Goal: Task Accomplishment & Management: Manage account settings

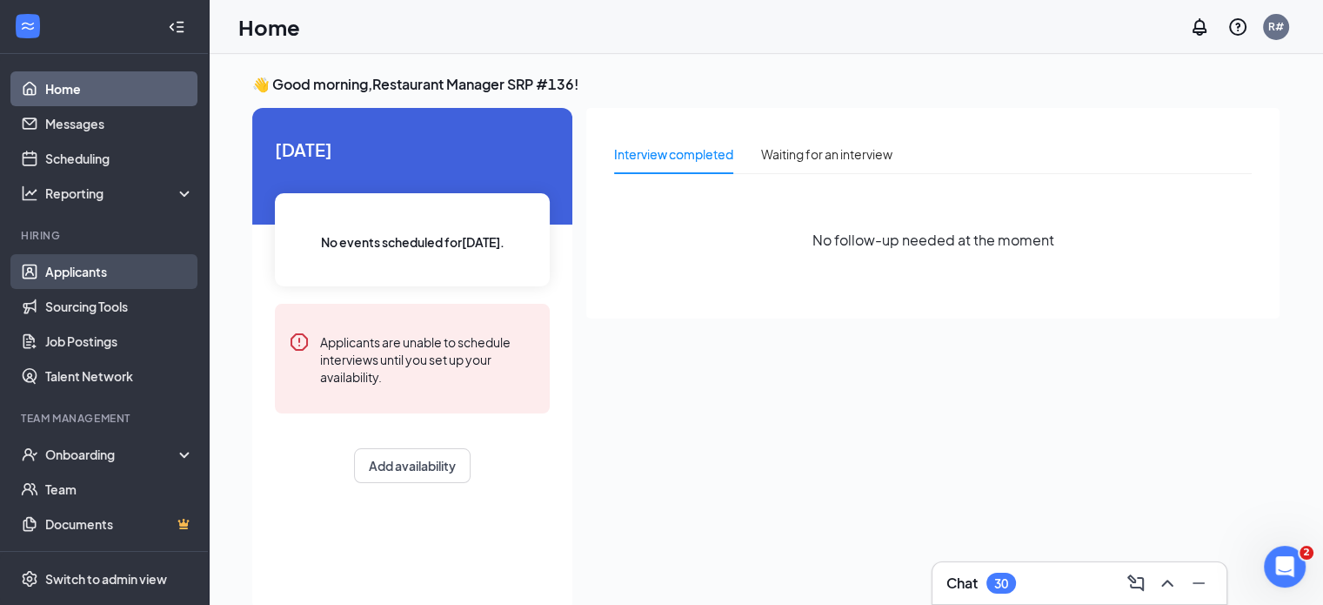
click at [101, 277] on link "Applicants" at bounding box center [119, 271] width 149 height 35
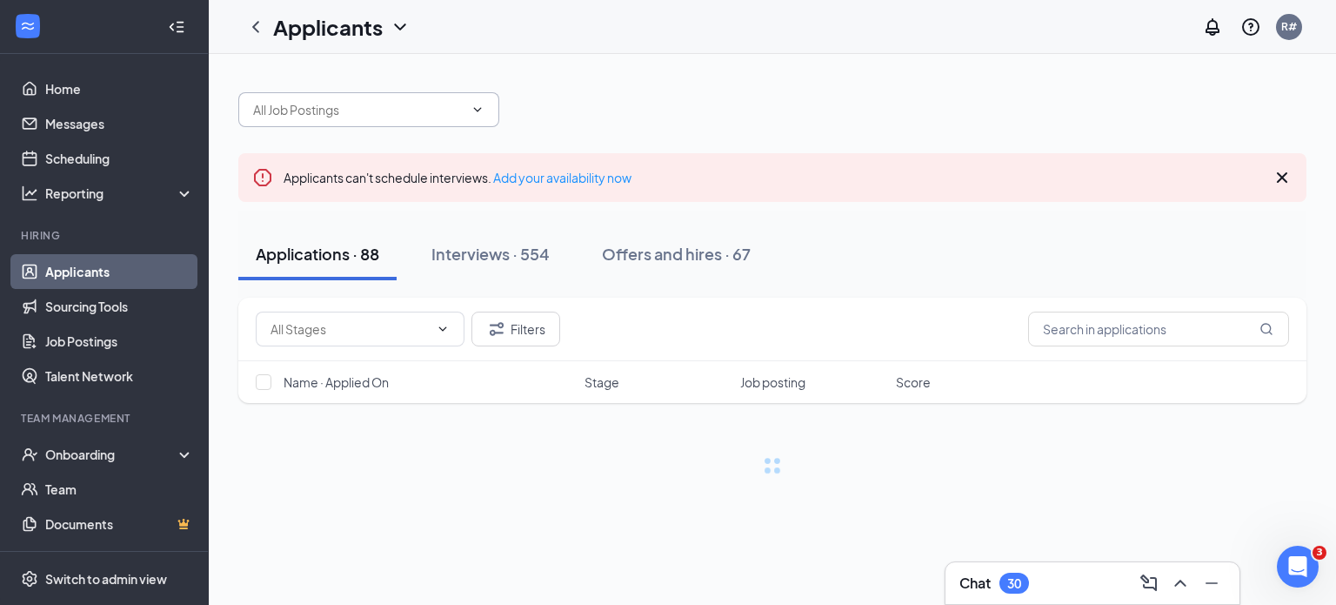
click at [445, 113] on input "text" at bounding box center [358, 109] width 211 height 19
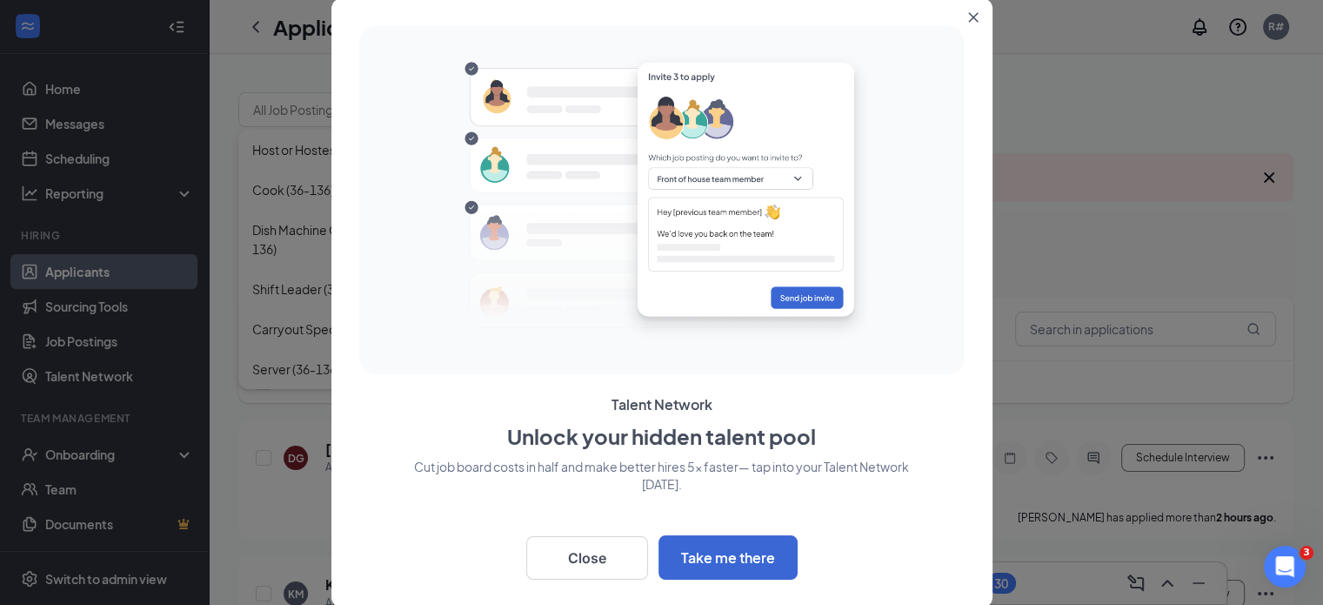
click at [972, 20] on icon "Close" at bounding box center [973, 17] width 10 height 10
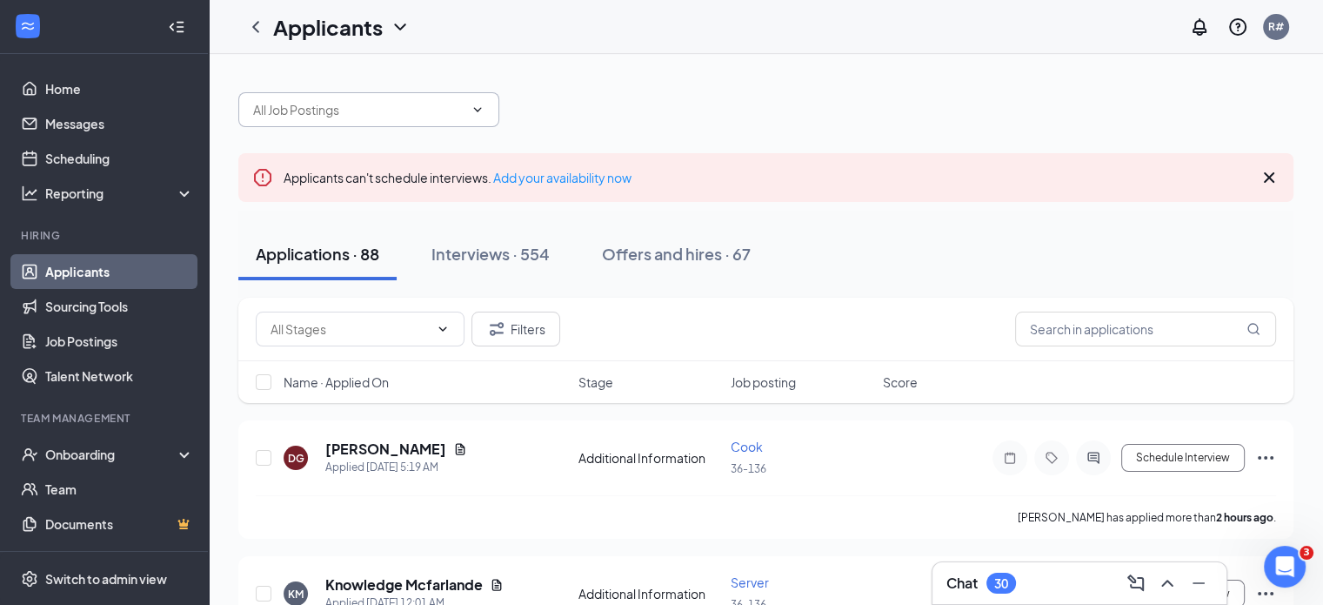
click at [480, 110] on icon "ChevronDown" at bounding box center [478, 110] width 14 height 14
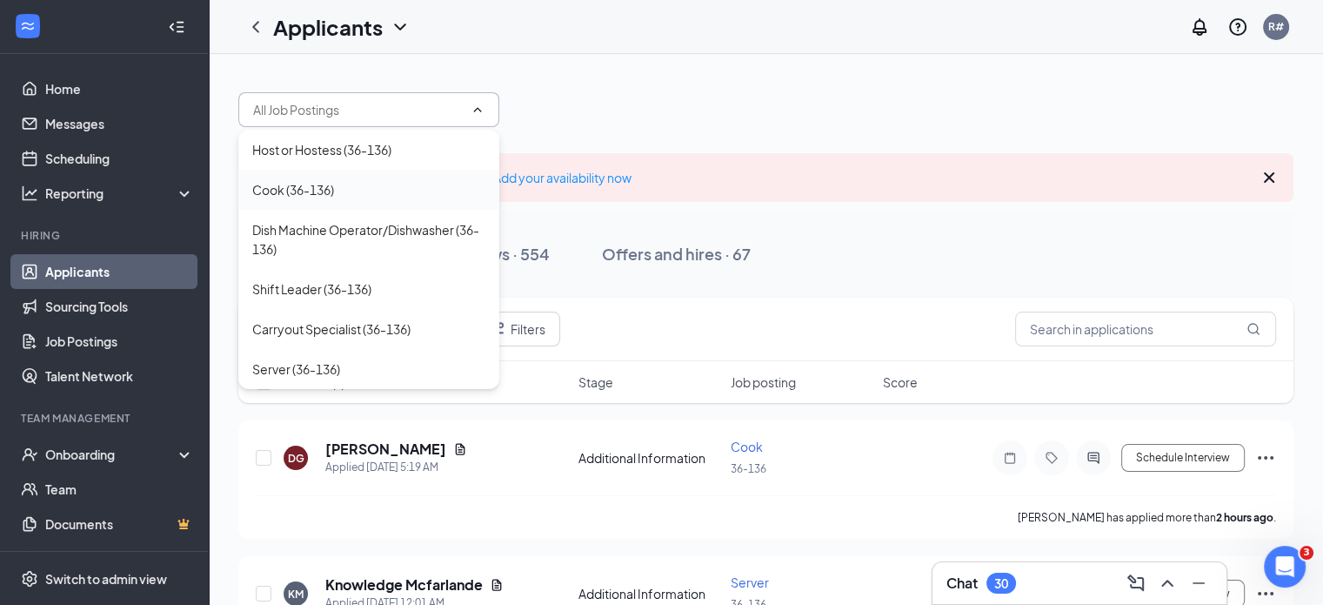
click at [405, 184] on div "Cook (36-136)" at bounding box center [368, 189] width 233 height 19
type input "Cook (36-136)"
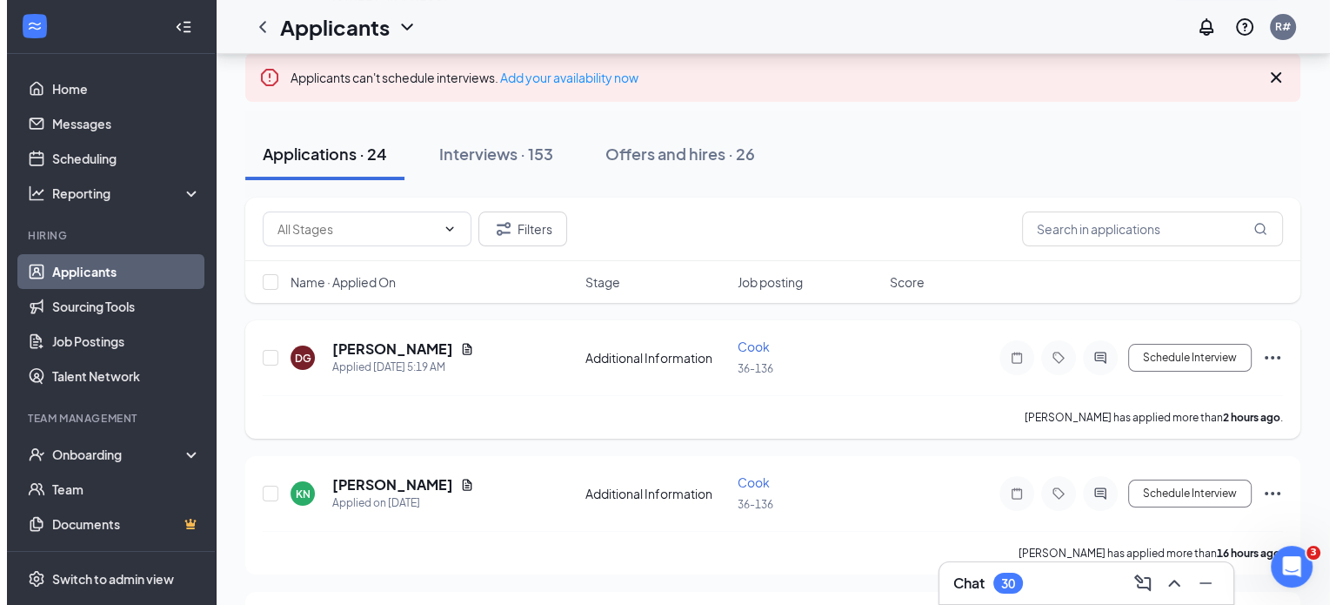
scroll to position [174, 0]
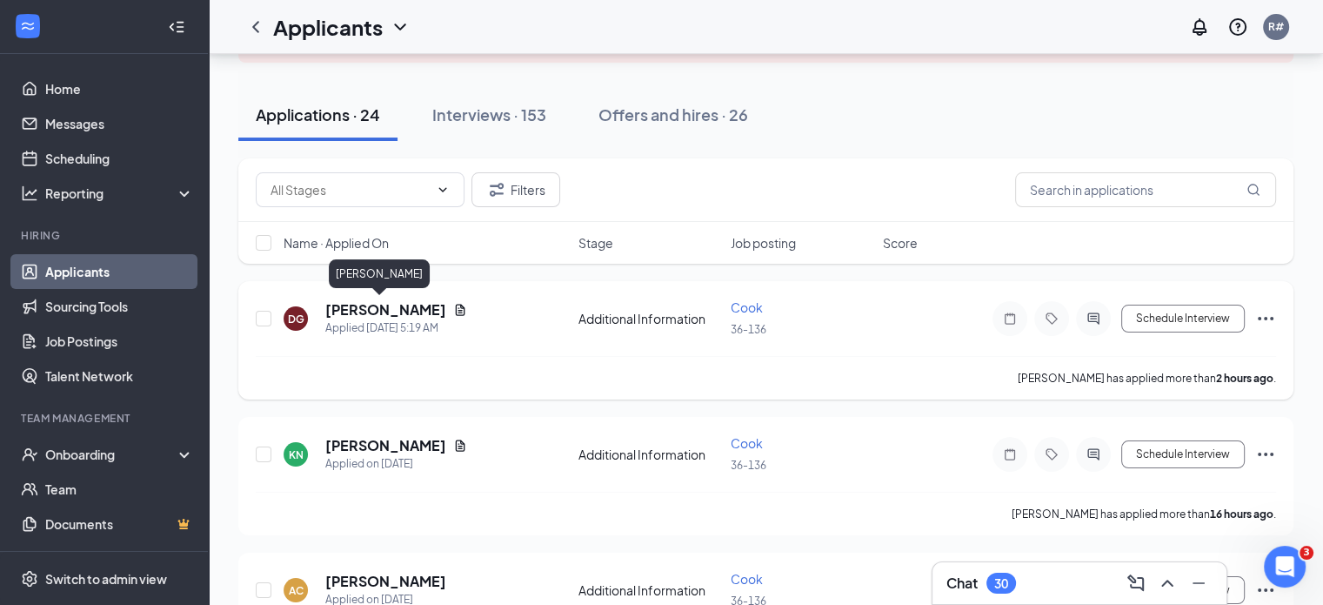
click at [379, 309] on h5 "[PERSON_NAME]" at bounding box center [385, 309] width 121 height 19
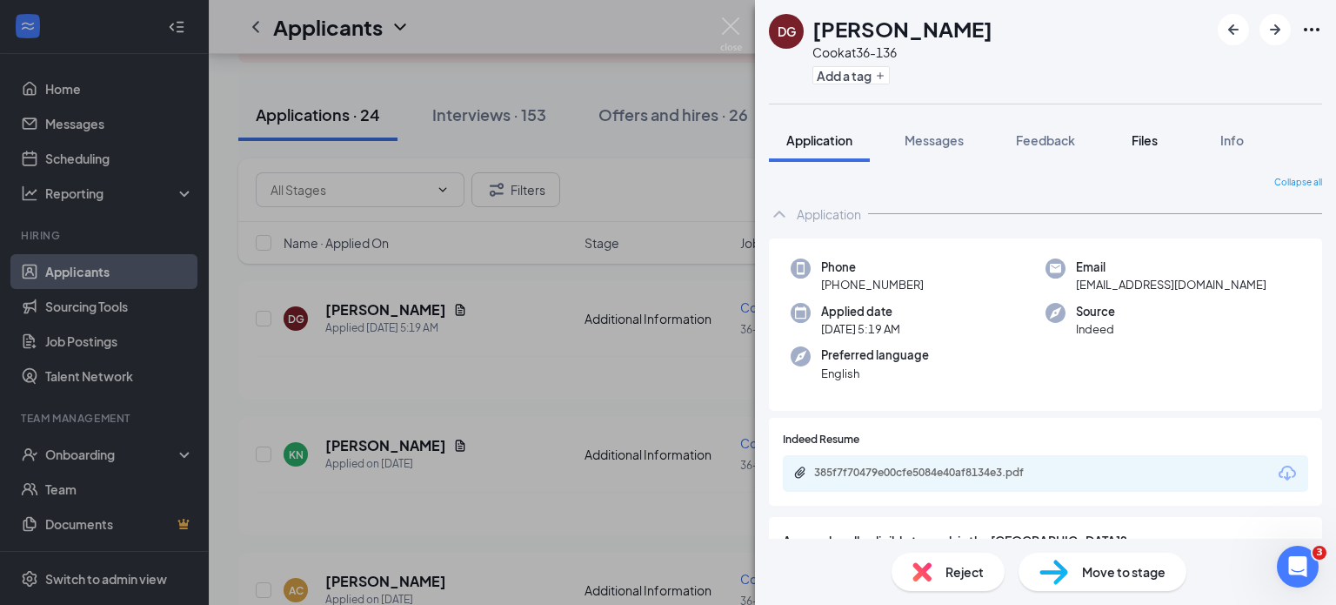
click at [1149, 141] on span "Files" at bounding box center [1145, 140] width 26 height 16
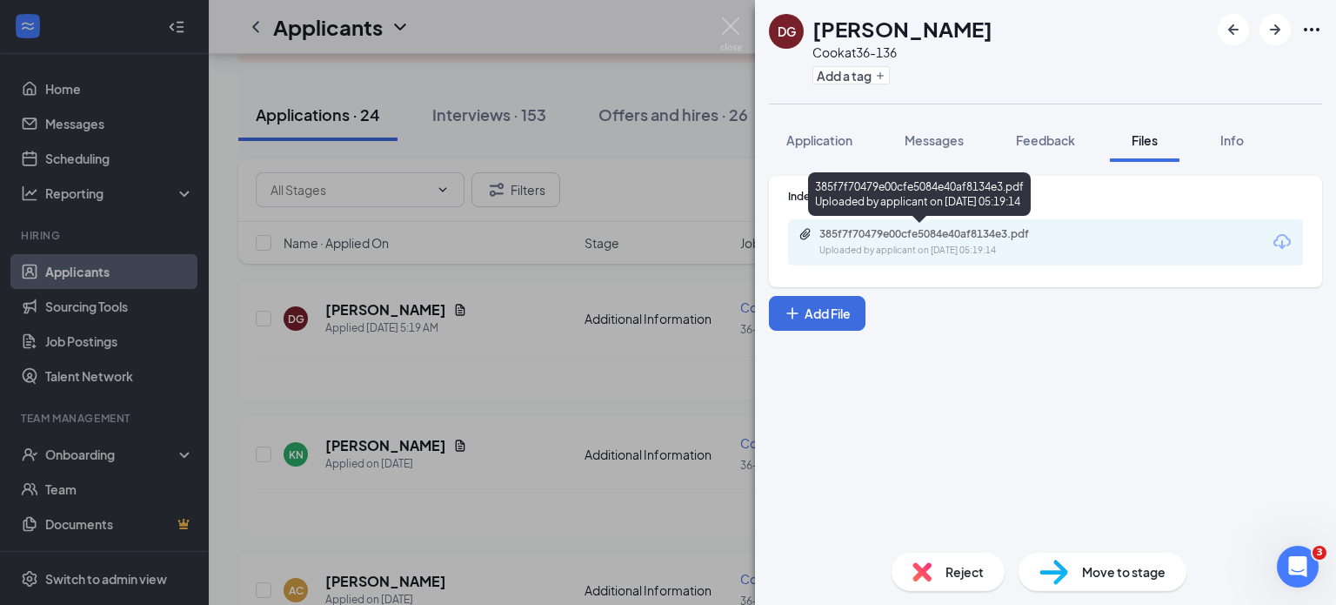
click at [967, 245] on div "Uploaded by applicant on [DATE] 05:19:14" at bounding box center [950, 251] width 261 height 14
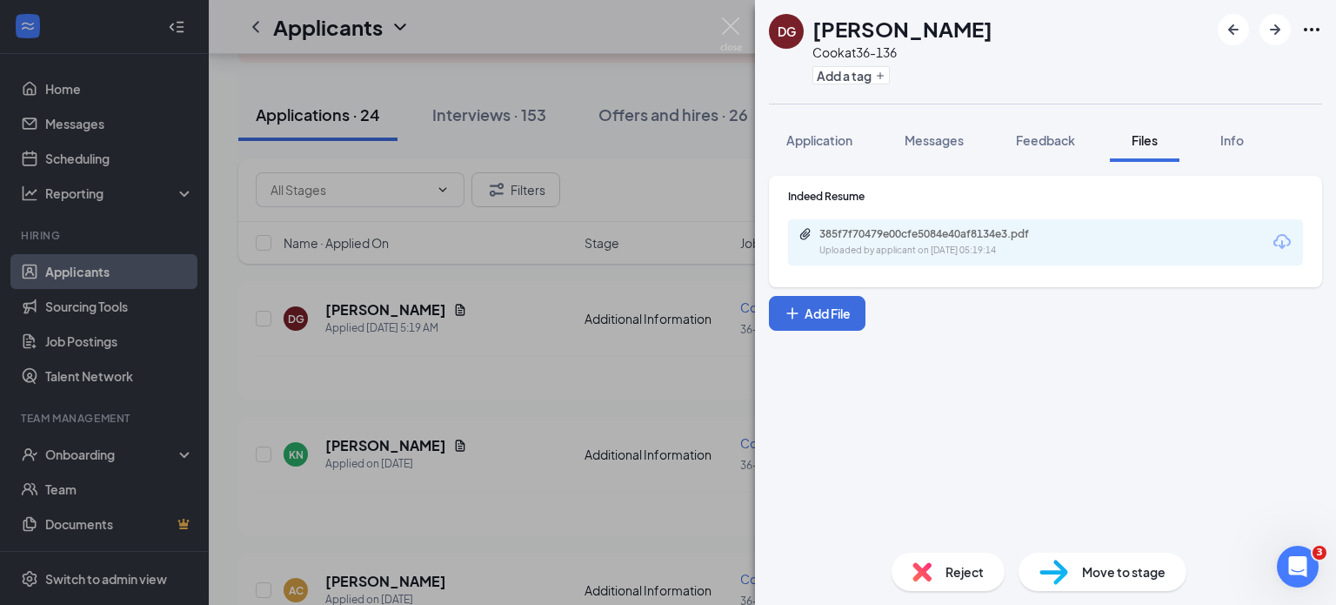
click at [493, 382] on div "[PERSON_NAME] [PERSON_NAME] at 36-136 Add a tag Application Messages Feedback F…" at bounding box center [668, 302] width 1336 height 605
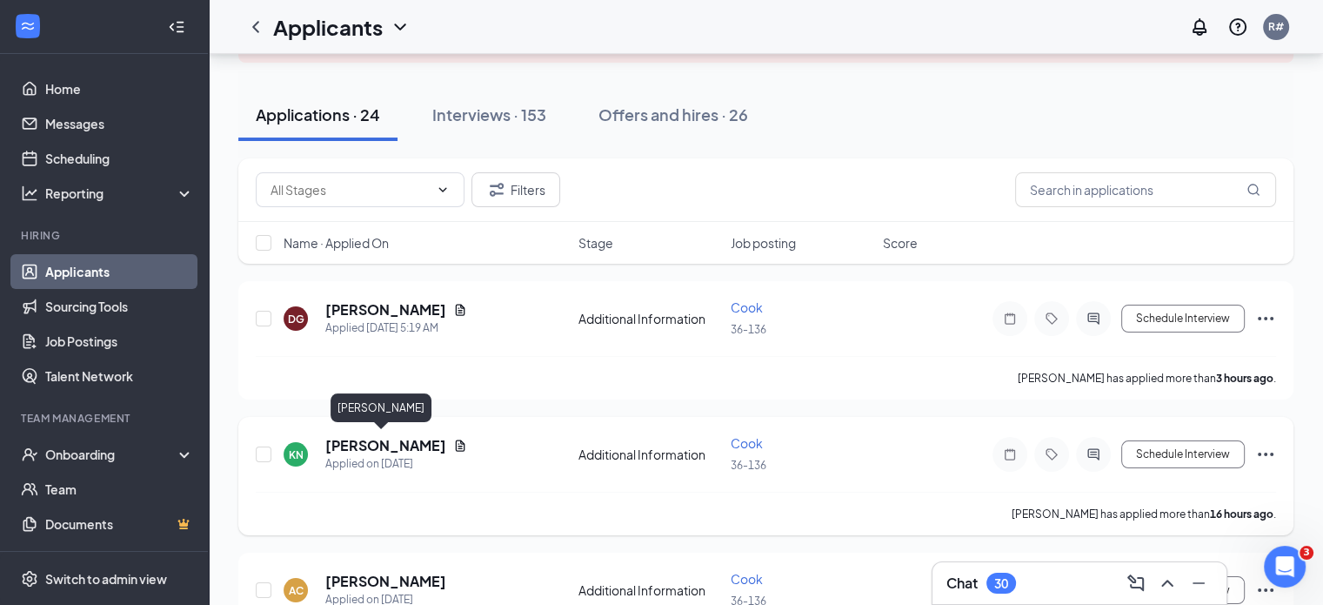
click at [387, 448] on h5 "[PERSON_NAME]" at bounding box center [385, 445] width 121 height 19
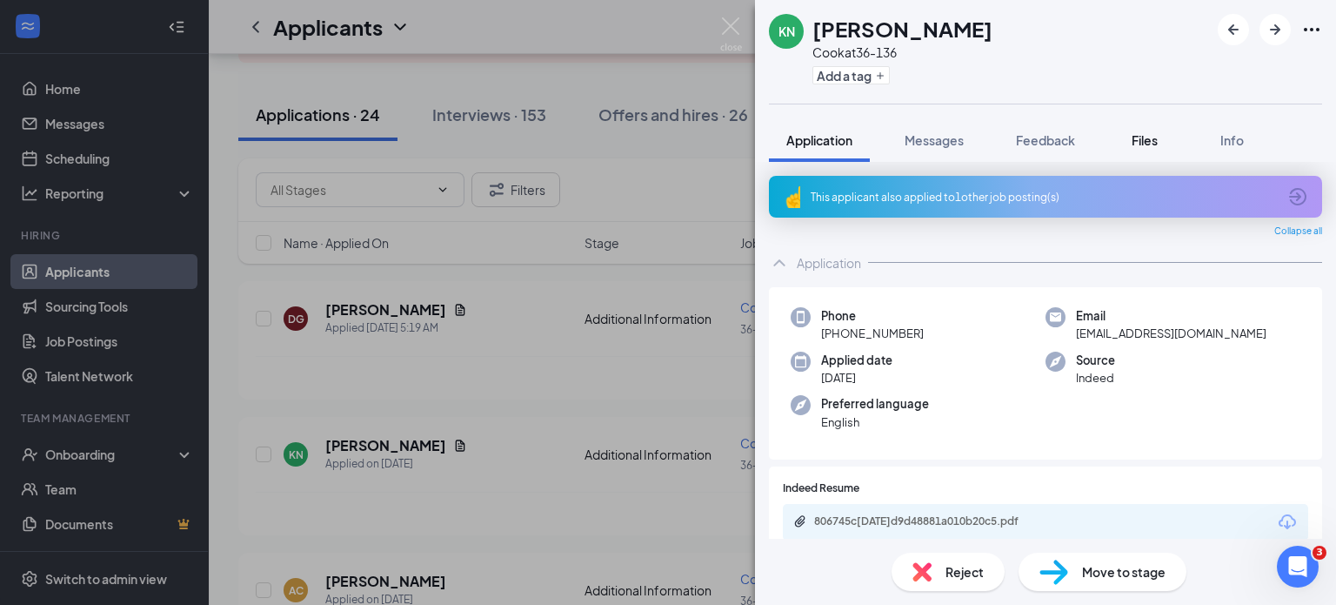
click at [1133, 139] on div "Files" at bounding box center [1144, 139] width 35 height 17
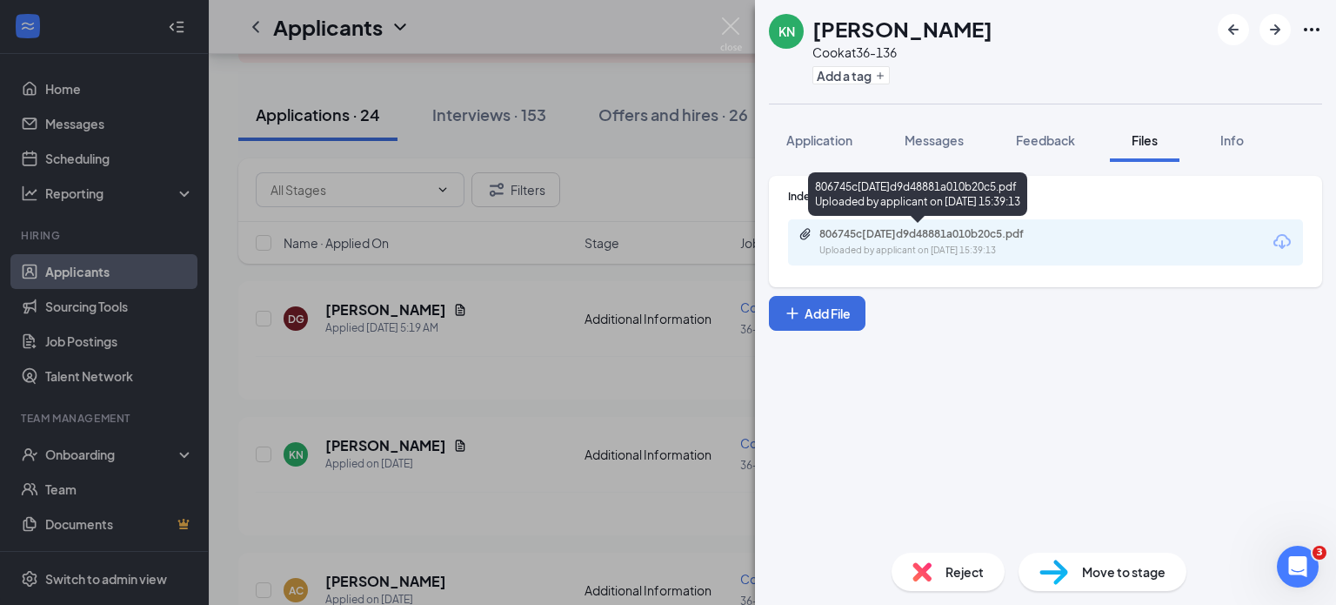
click at [1038, 230] on div "806745c[DATE]d9d48881a010b20c5.pdf" at bounding box center [942, 234] width 244 height 14
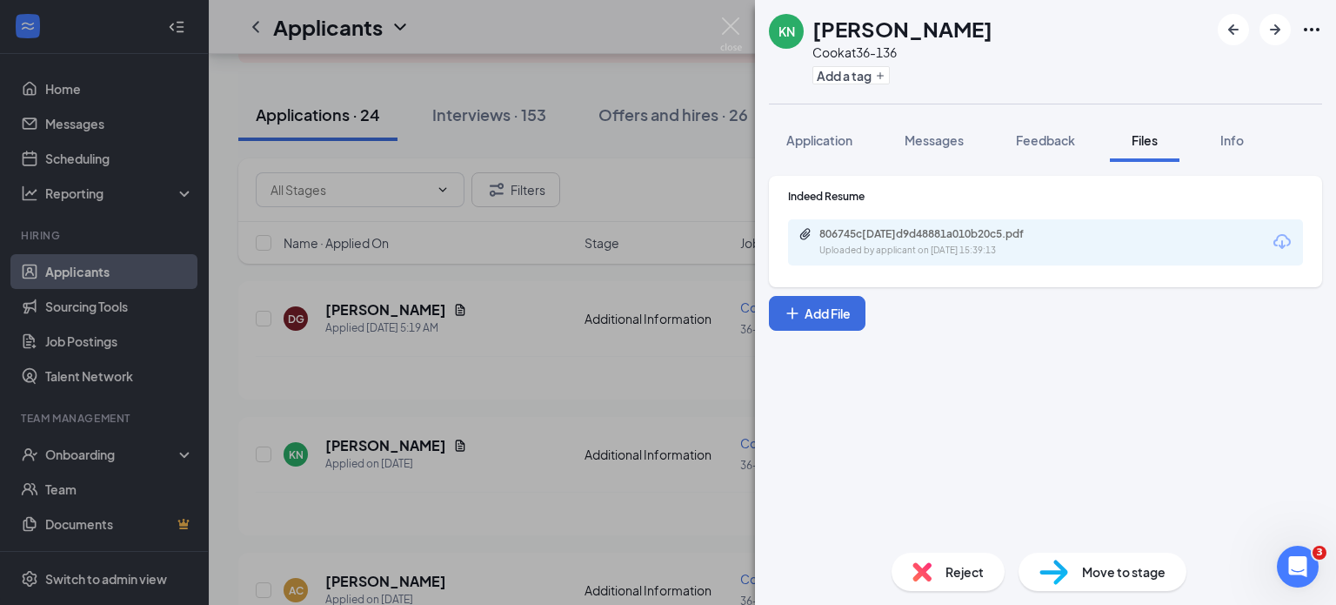
click at [399, 577] on div "[PERSON_NAME] [PERSON_NAME] at 36-136 Add a tag Application Messages Feedback F…" at bounding box center [668, 302] width 1336 height 605
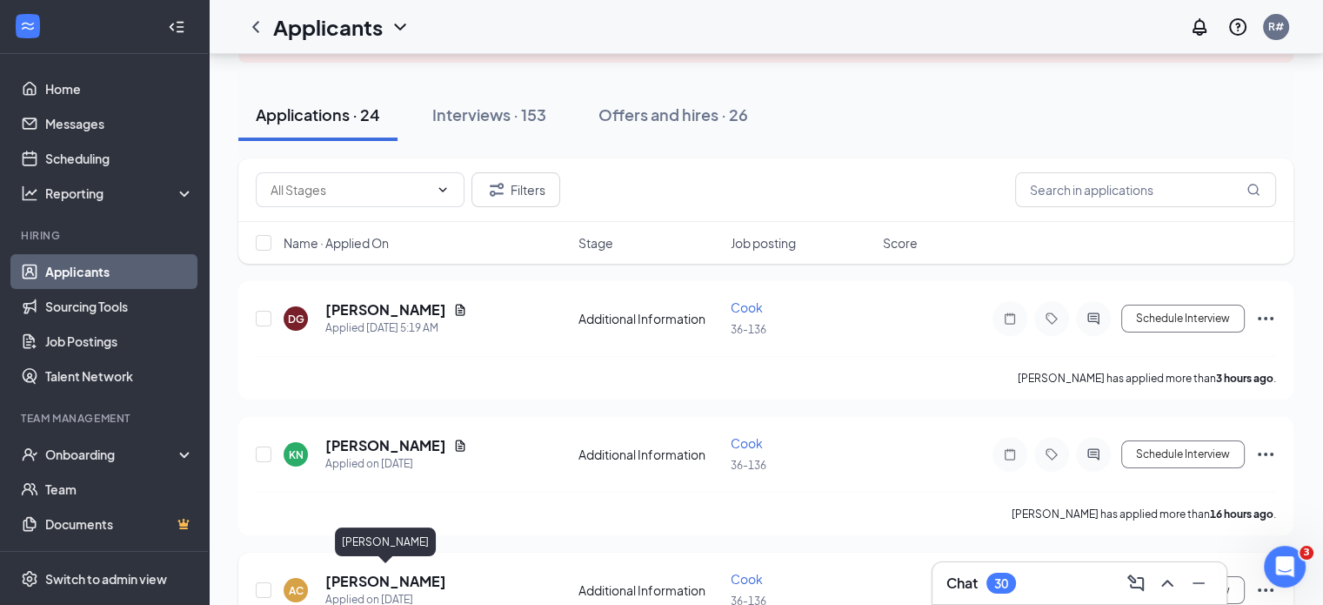
click at [400, 579] on h5 "[PERSON_NAME]" at bounding box center [385, 581] width 121 height 19
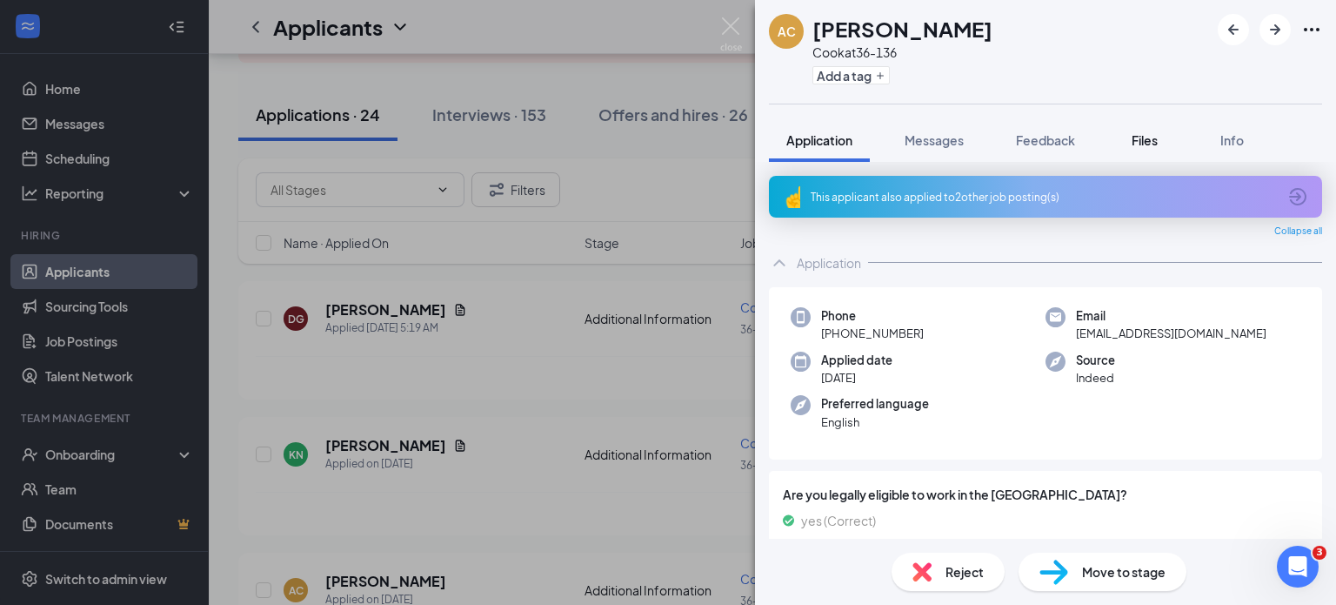
click at [1152, 133] on span "Files" at bounding box center [1145, 140] width 26 height 16
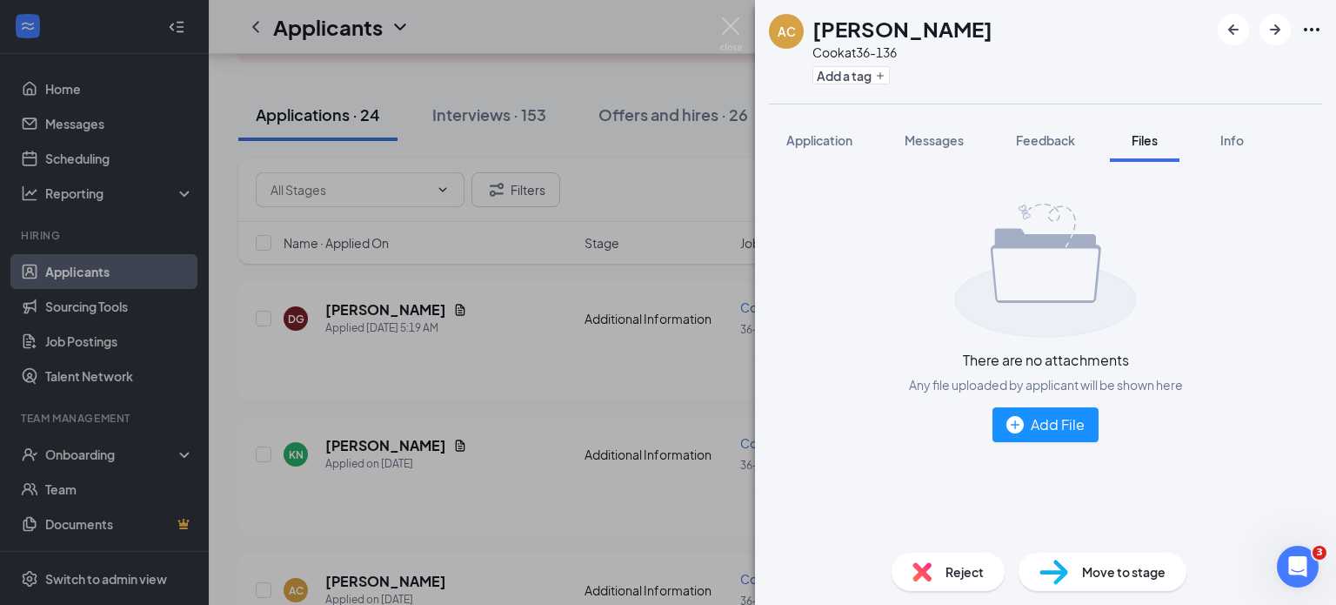
click at [517, 439] on div "AC [PERSON_NAME] at 36-136 Add a tag Application Messages Feedback Files Info T…" at bounding box center [668, 302] width 1336 height 605
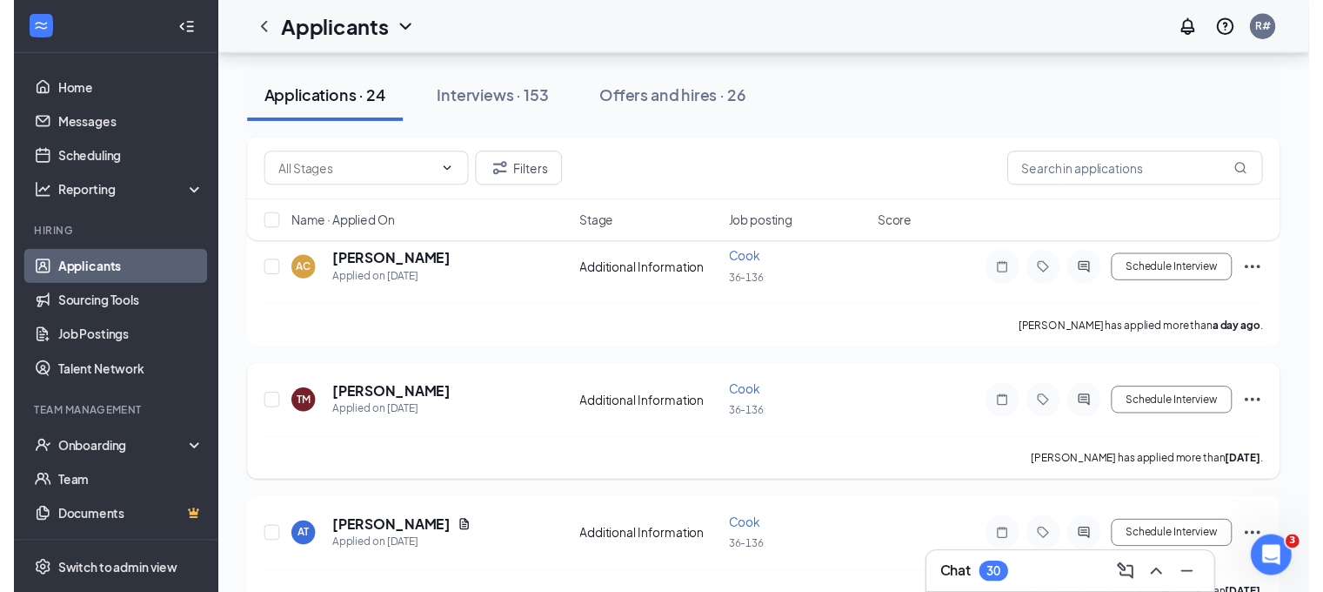
scroll to position [522, 0]
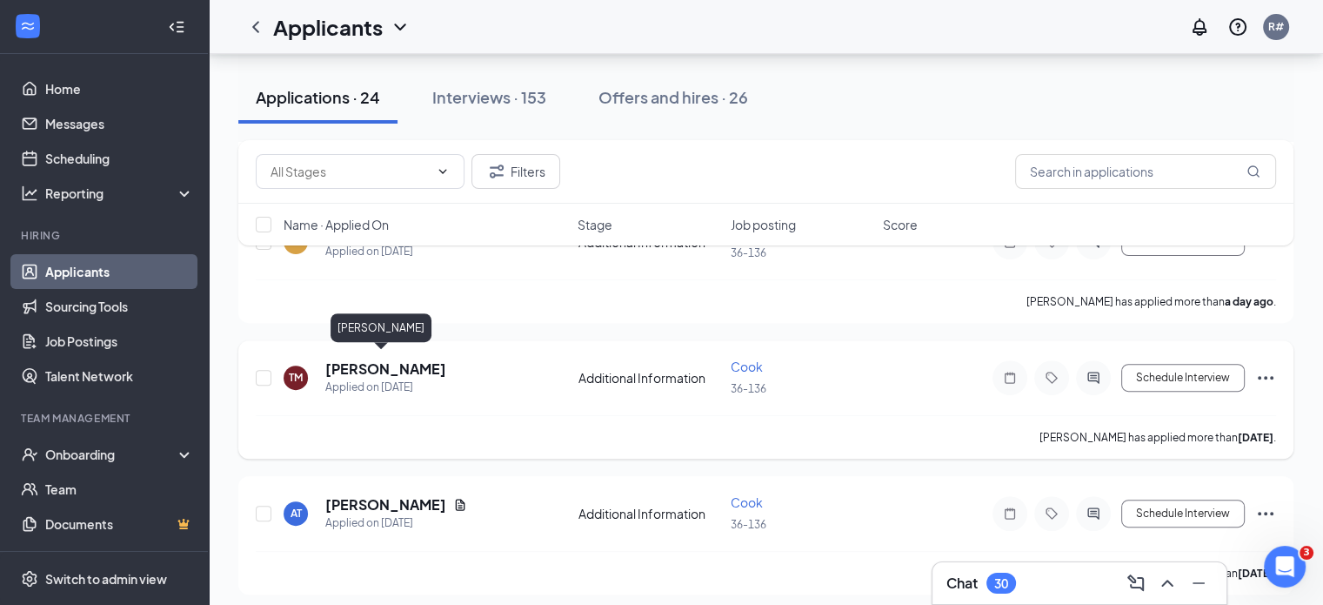
click at [396, 366] on h5 "[PERSON_NAME]" at bounding box center [385, 368] width 121 height 19
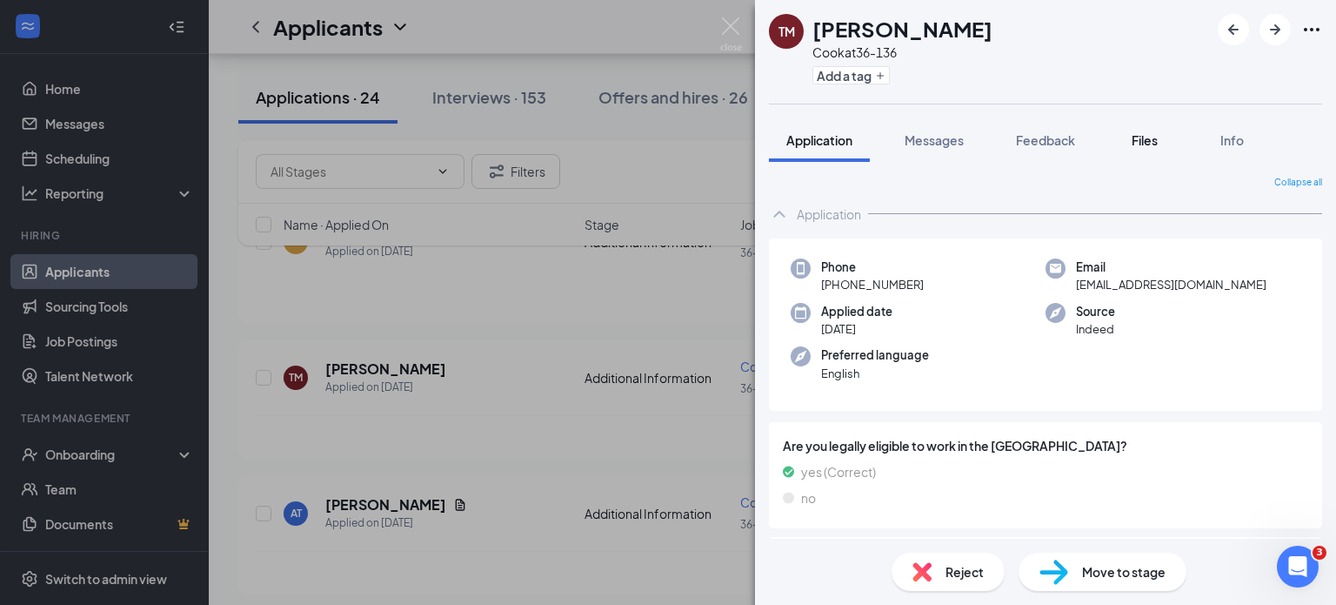
click at [1139, 138] on span "Files" at bounding box center [1145, 140] width 26 height 16
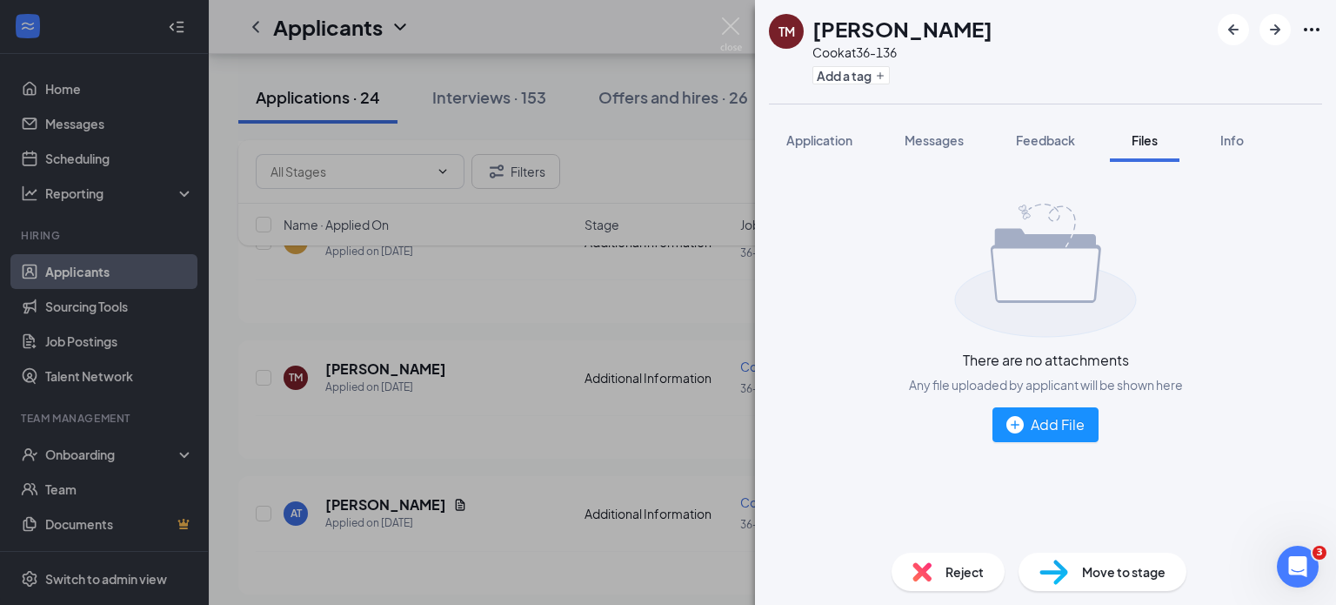
click at [544, 424] on div "TM [PERSON_NAME] at 36-136 Add a tag Application Messages Feedback Files Info T…" at bounding box center [668, 302] width 1336 height 605
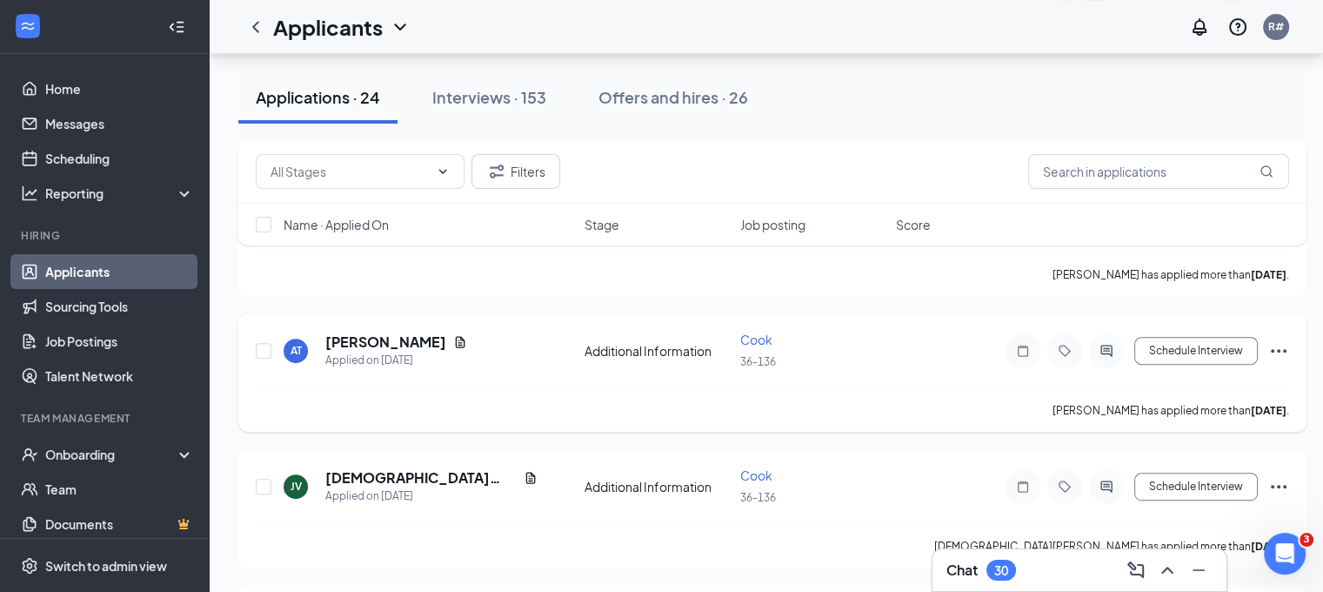
scroll to position [696, 0]
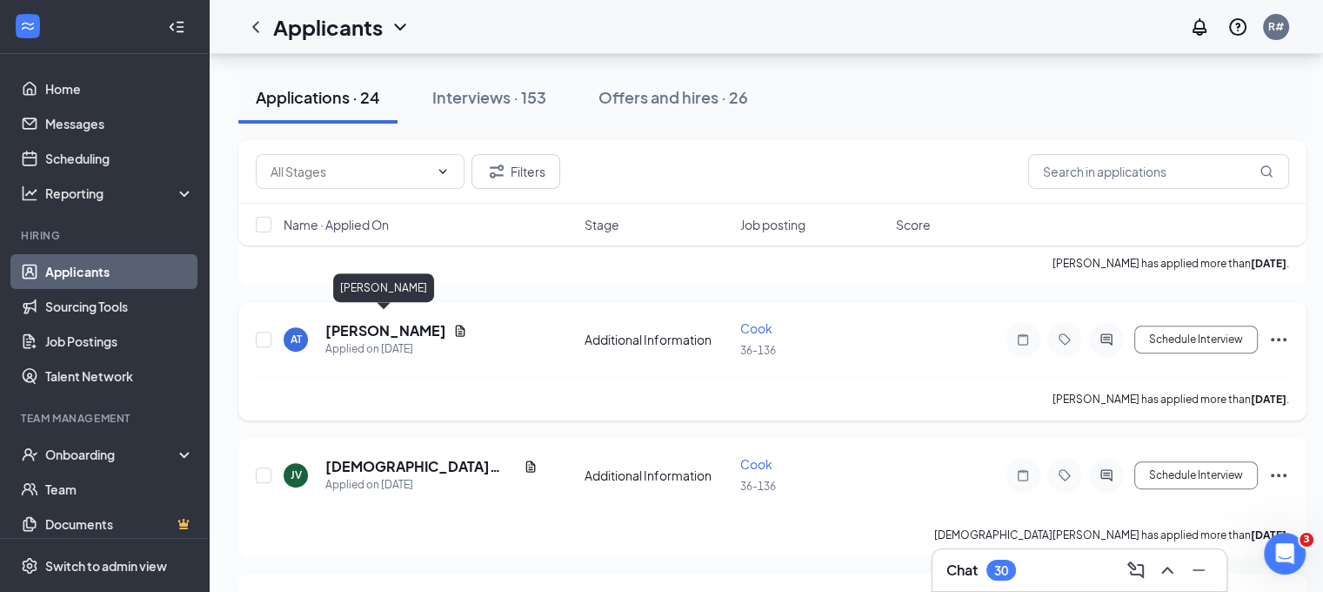
click at [382, 325] on h5 "[PERSON_NAME]" at bounding box center [385, 330] width 121 height 19
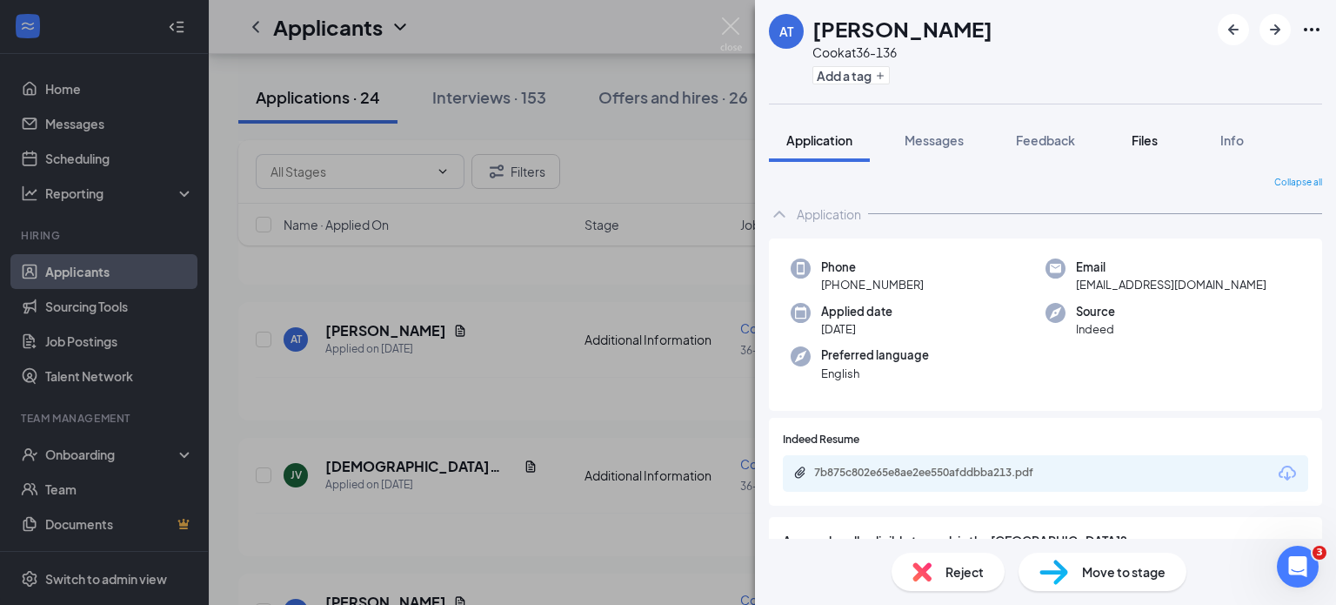
click at [1152, 142] on span "Files" at bounding box center [1145, 140] width 26 height 16
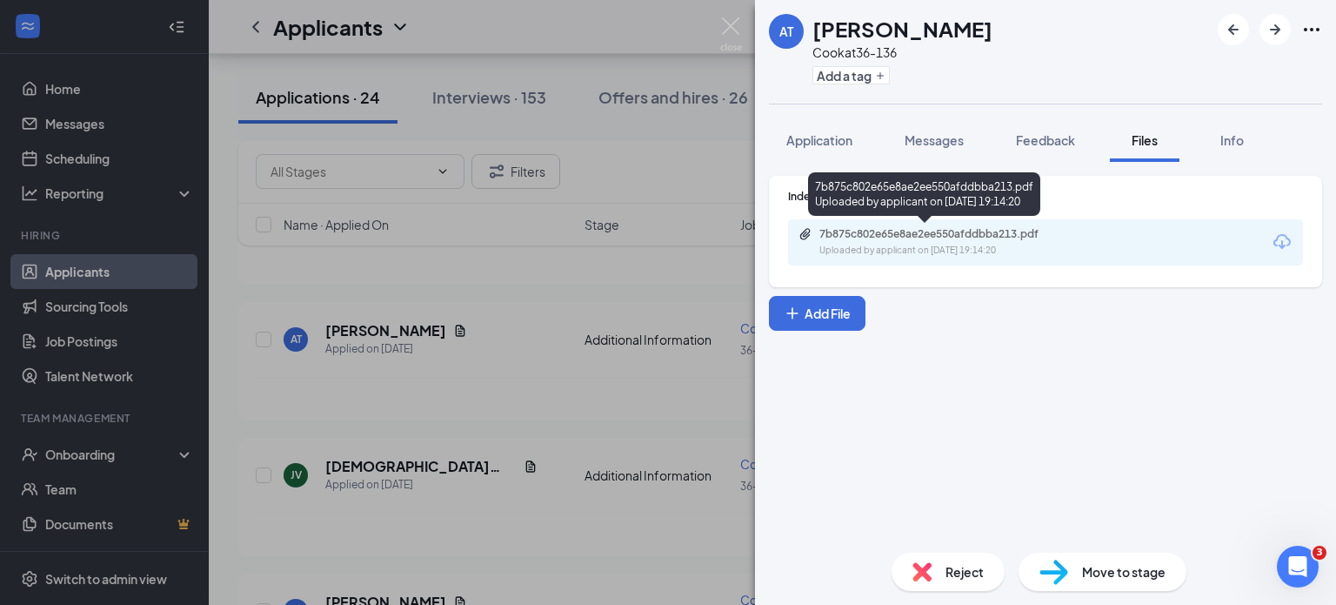
click at [978, 244] on div "Uploaded by applicant on [DATE] 19:14:20" at bounding box center [950, 251] width 261 height 14
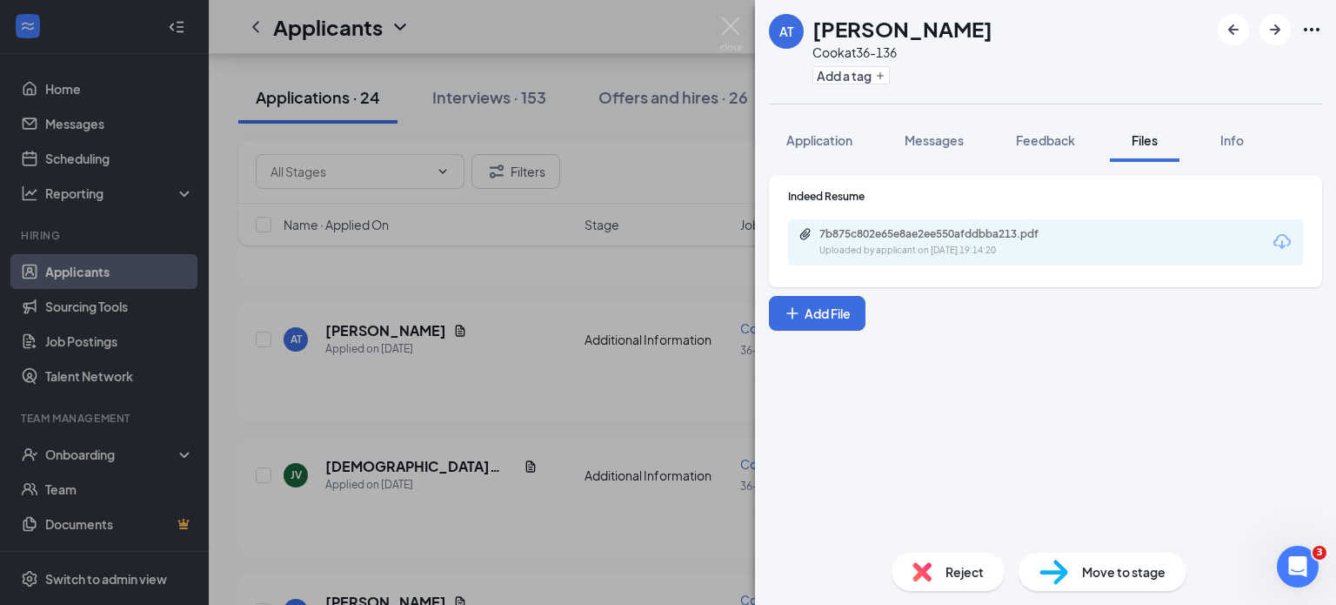
click at [466, 415] on div "AT [PERSON_NAME] at 36-136 Add a tag Application Messages Feedback Files Info I…" at bounding box center [668, 302] width 1336 height 605
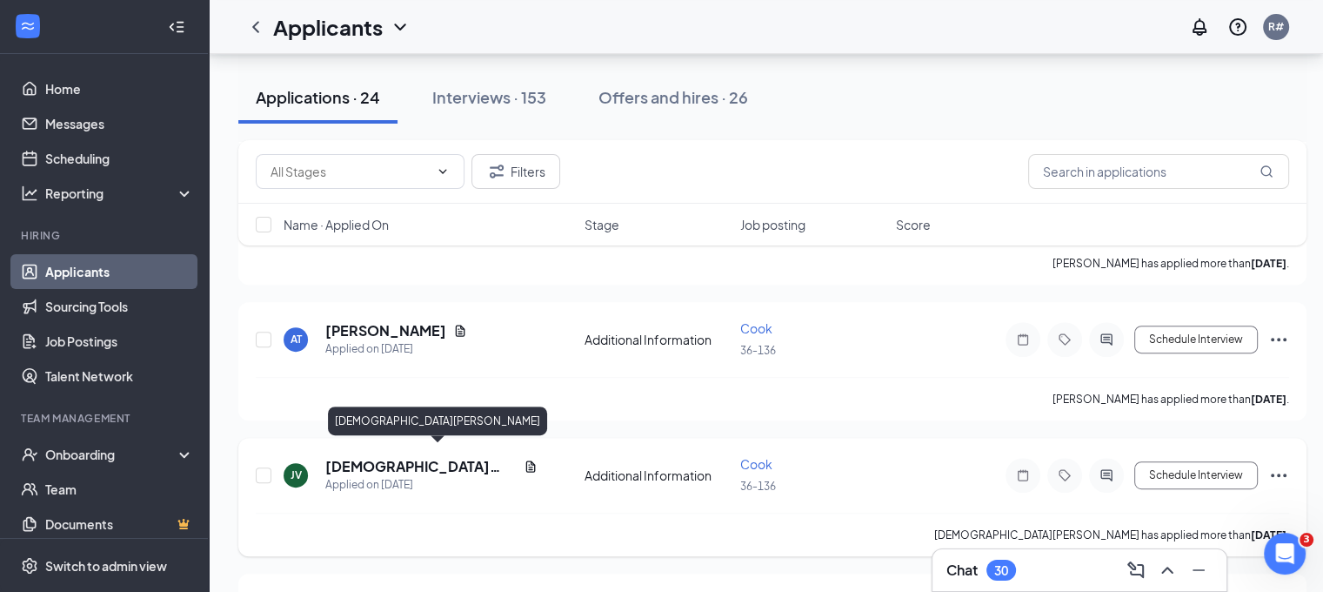
click at [383, 461] on h5 "[DEMOGRAPHIC_DATA][PERSON_NAME]" at bounding box center [420, 466] width 191 height 19
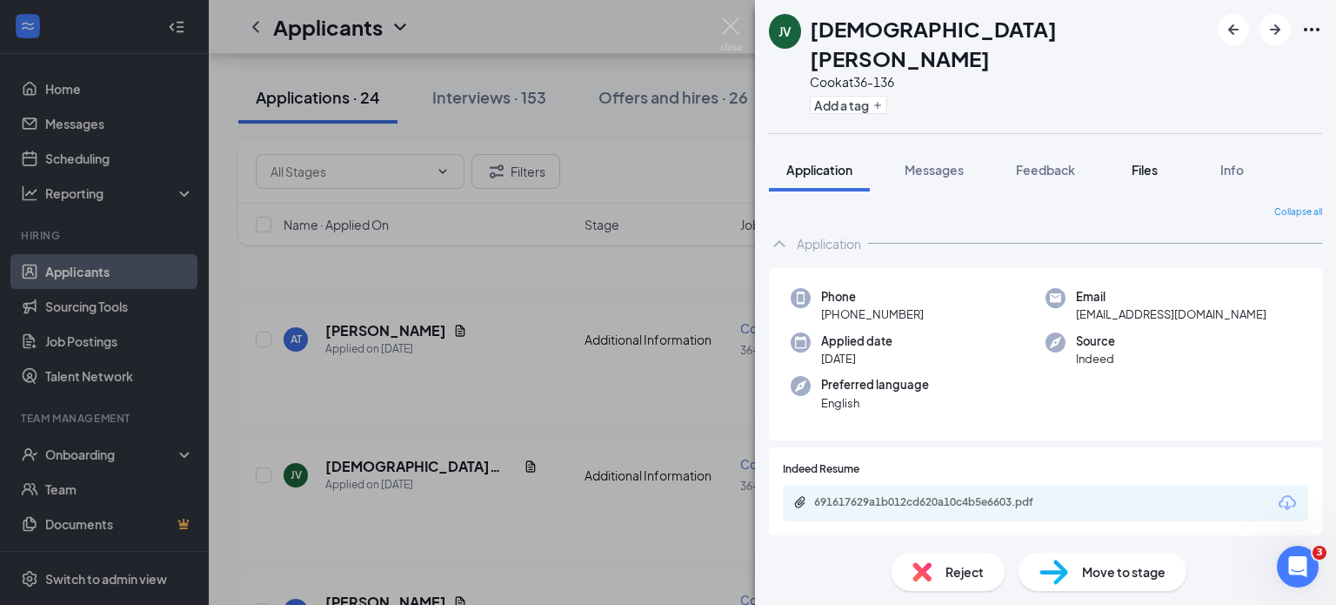
click at [1139, 162] on span "Files" at bounding box center [1145, 170] width 26 height 16
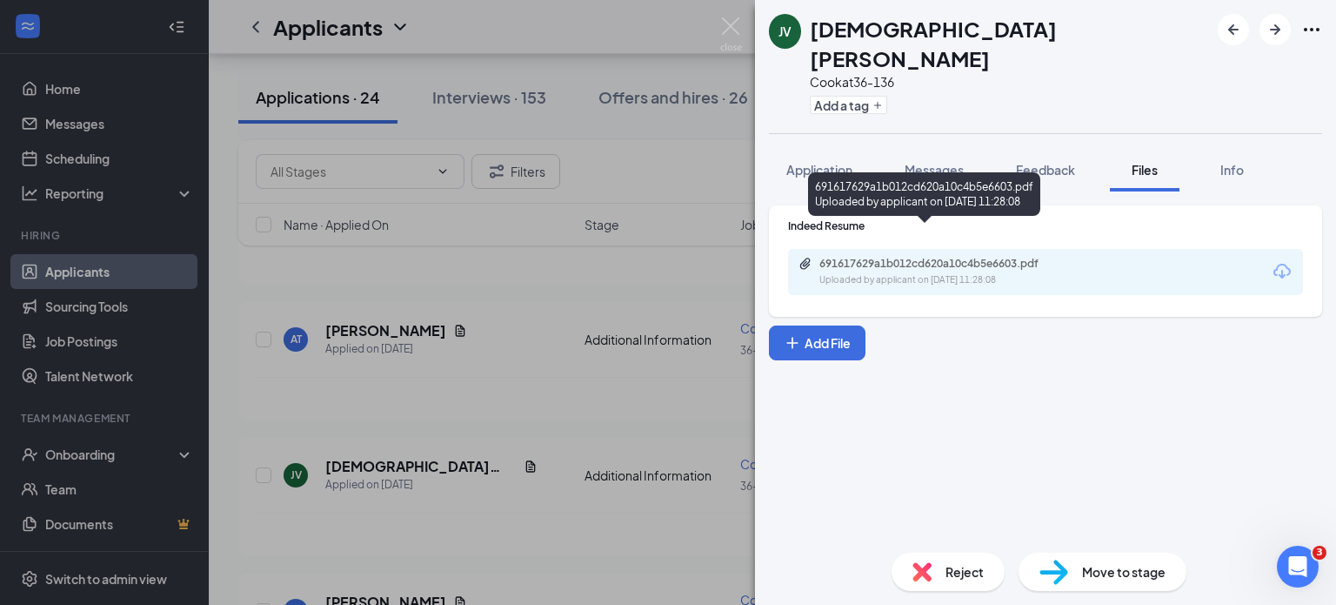
click at [973, 257] on div "691617629a1b012cd620a10c4b5e6603.pdf" at bounding box center [942, 264] width 244 height 14
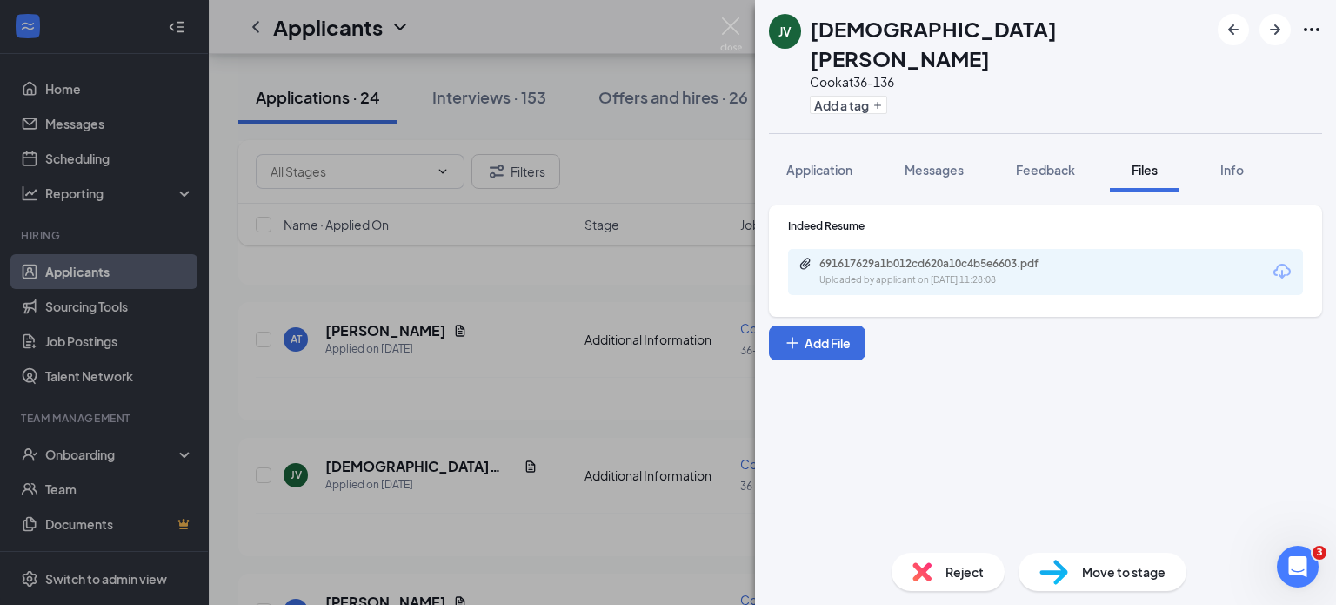
click at [545, 304] on div "JV [PERSON_NAME] Cook at 36-136 Add a tag Application Messages Feedback Files I…" at bounding box center [668, 302] width 1336 height 605
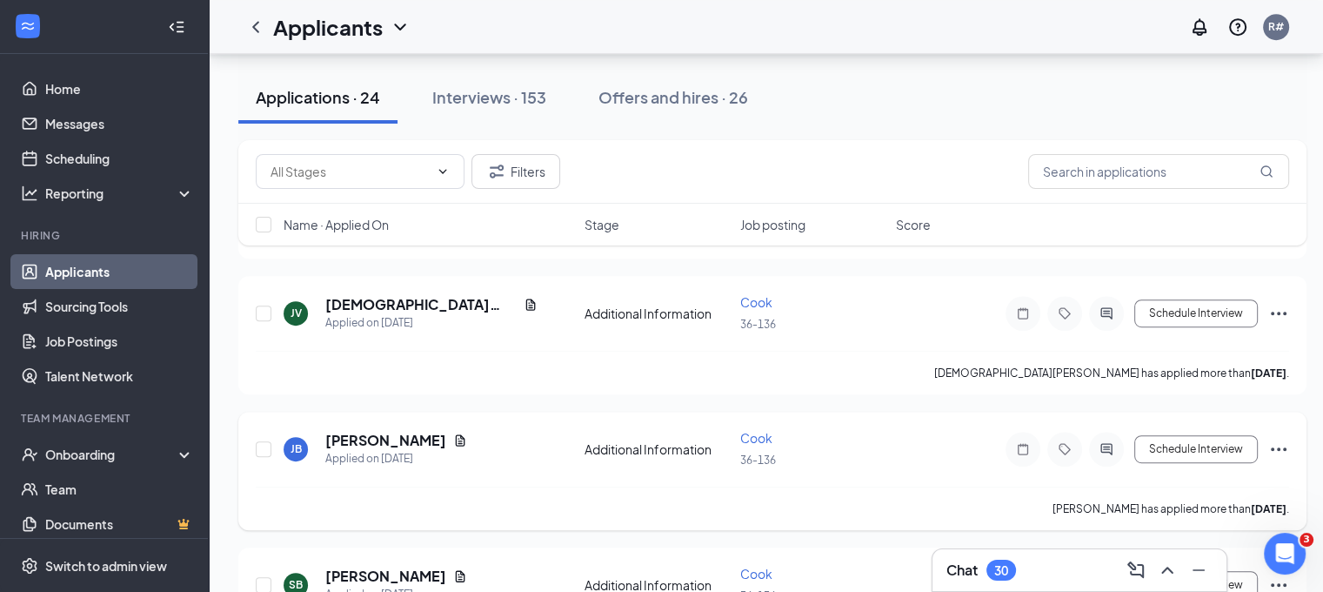
scroll to position [870, 0]
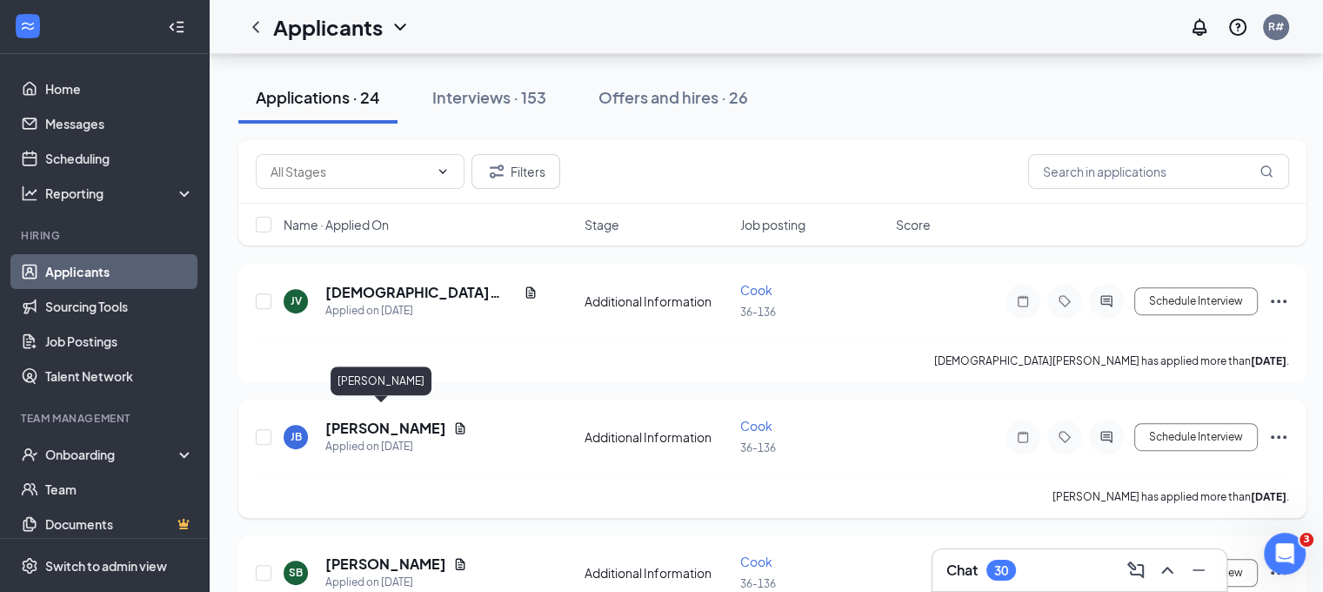
click at [407, 418] on h5 "[PERSON_NAME]" at bounding box center [385, 427] width 121 height 19
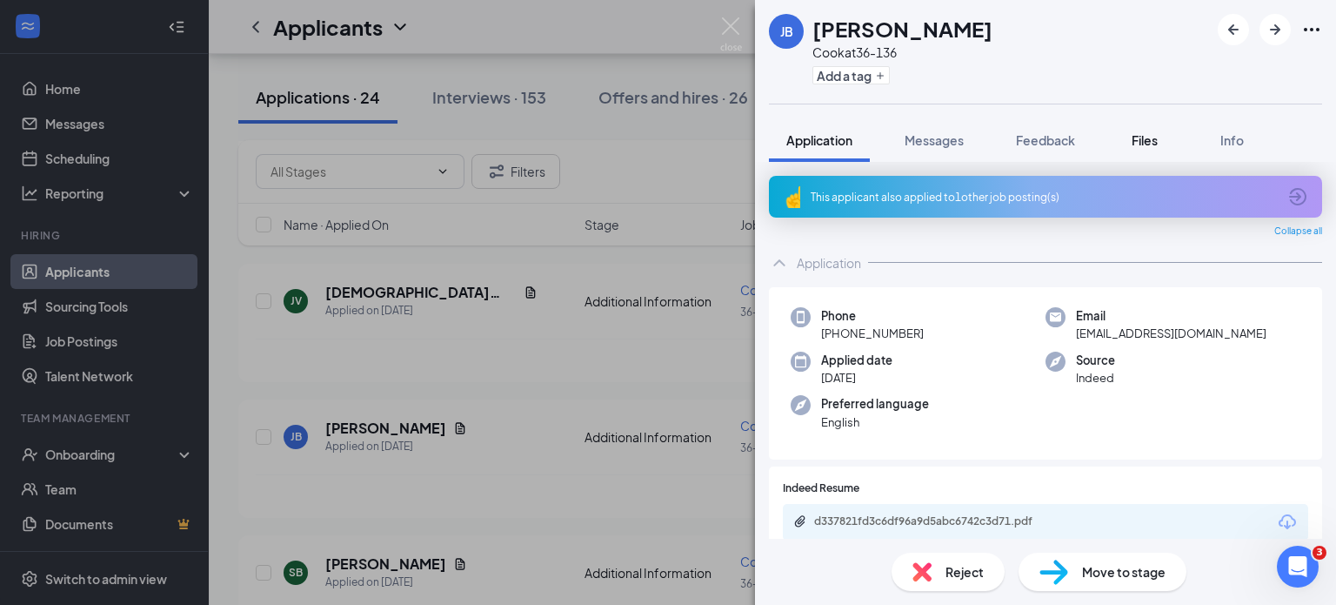
click at [1152, 140] on span "Files" at bounding box center [1145, 140] width 26 height 16
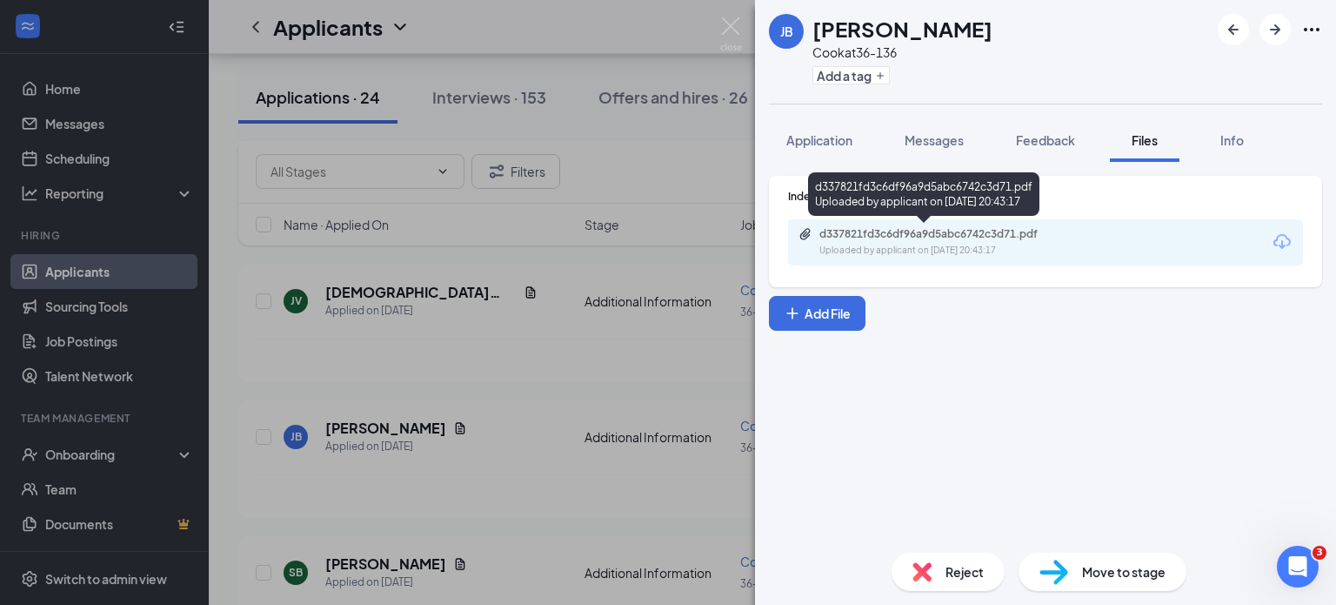
click at [989, 246] on div "Uploaded by applicant on [DATE] 20:43:17" at bounding box center [950, 251] width 261 height 14
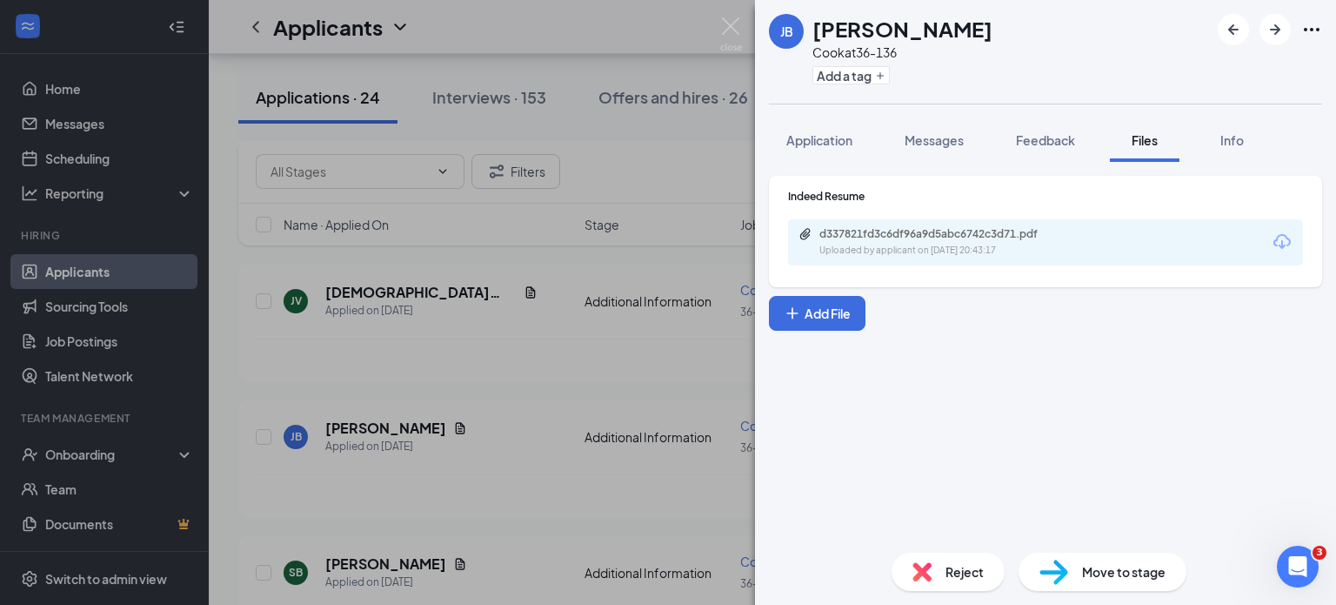
click at [470, 347] on div "[PERSON_NAME] Cook at 36-136 Add a tag Application Messages Feedback Files Info…" at bounding box center [668, 302] width 1336 height 605
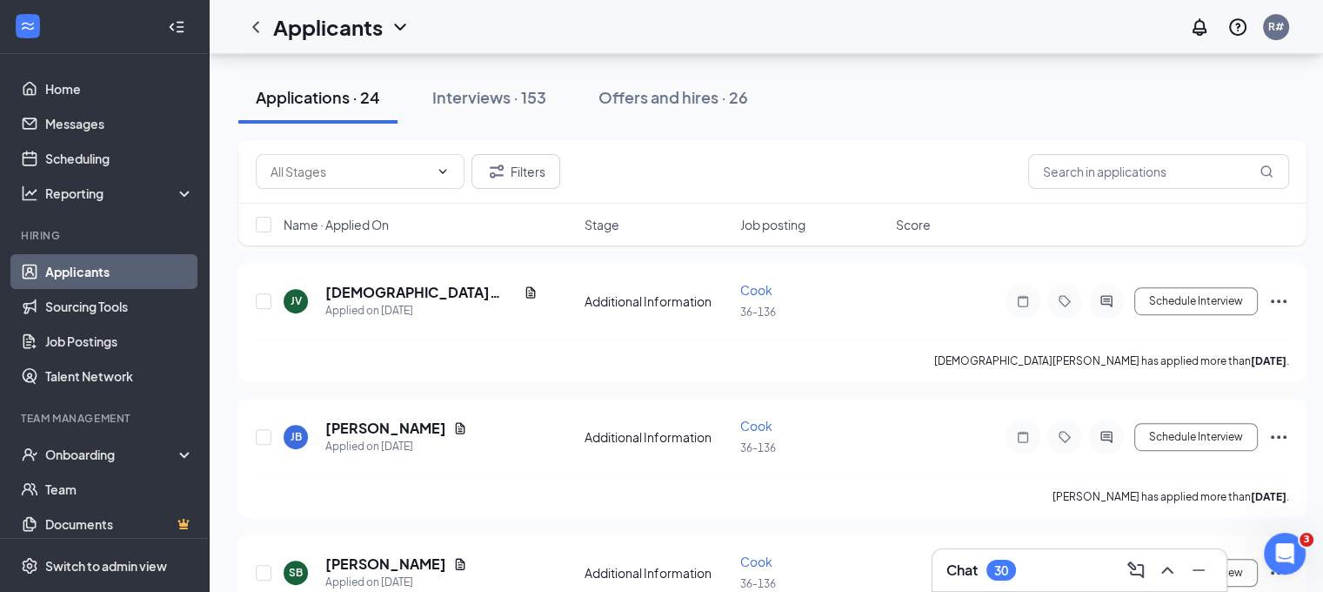
scroll to position [1044, 0]
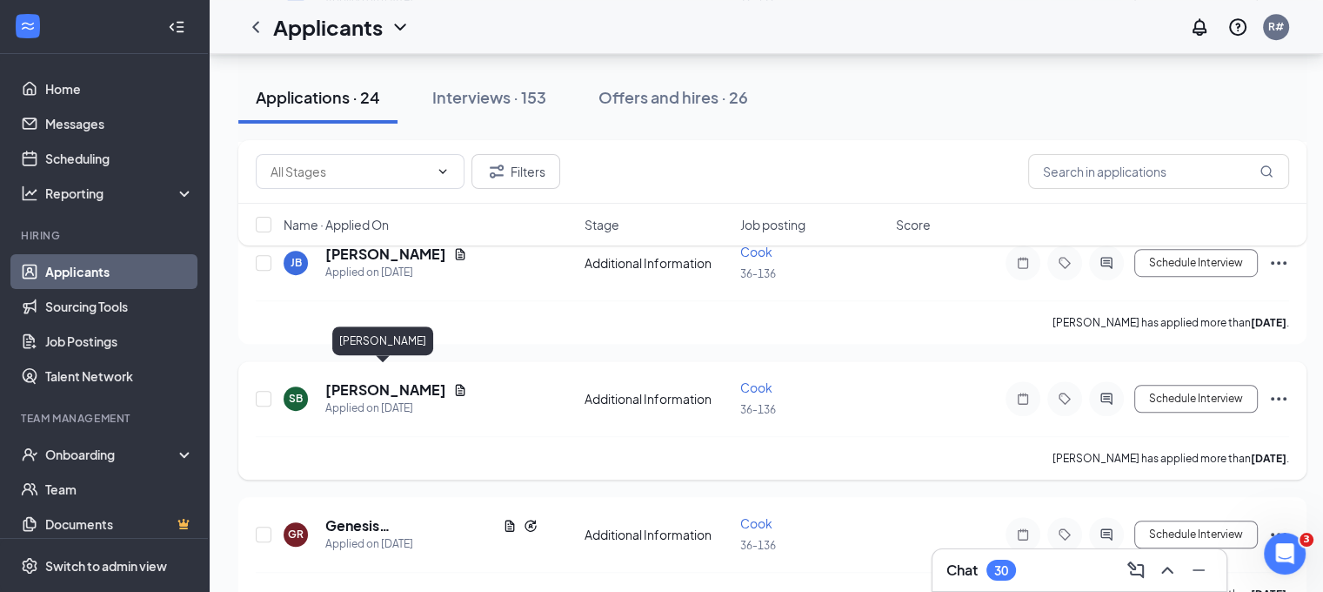
click at [408, 380] on h5 "[PERSON_NAME]" at bounding box center [385, 389] width 121 height 19
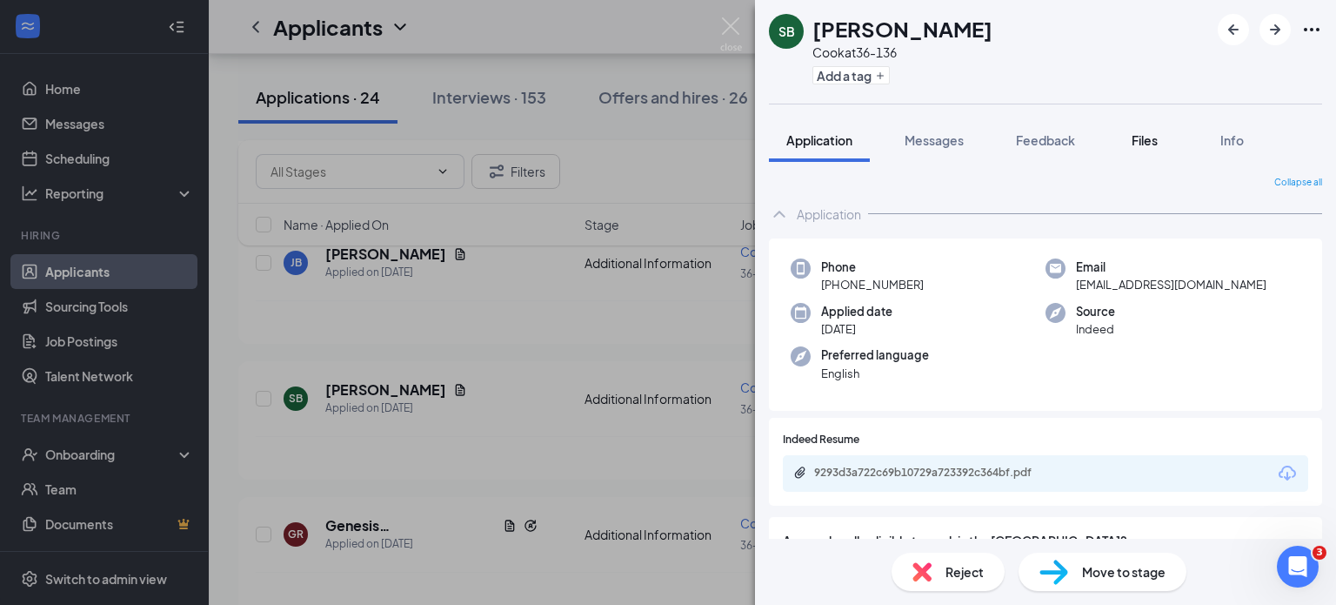
click at [1148, 140] on span "Files" at bounding box center [1145, 140] width 26 height 16
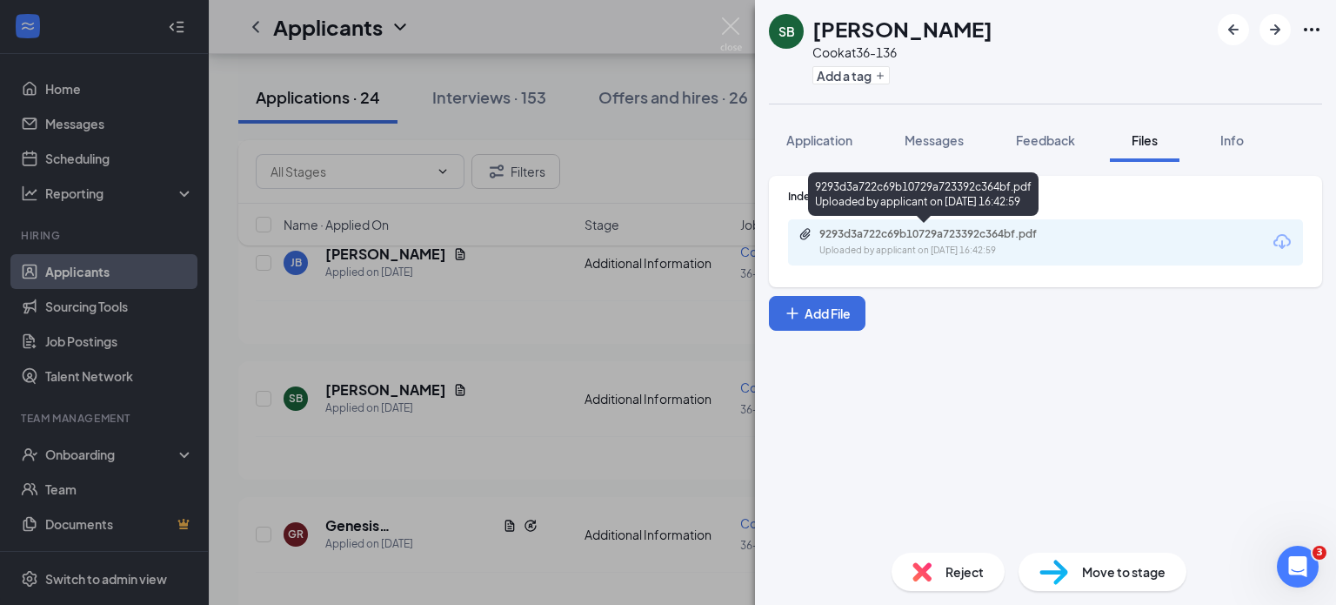
click at [997, 222] on div "9293d3a722c69b10729a723392c364bf.pdf Uploaded by applicant on [DATE] 16:42:59" at bounding box center [923, 197] width 231 height 50
click at [992, 232] on div "9293d3a722c69b10729a723392c364bf.pdf" at bounding box center [942, 234] width 244 height 14
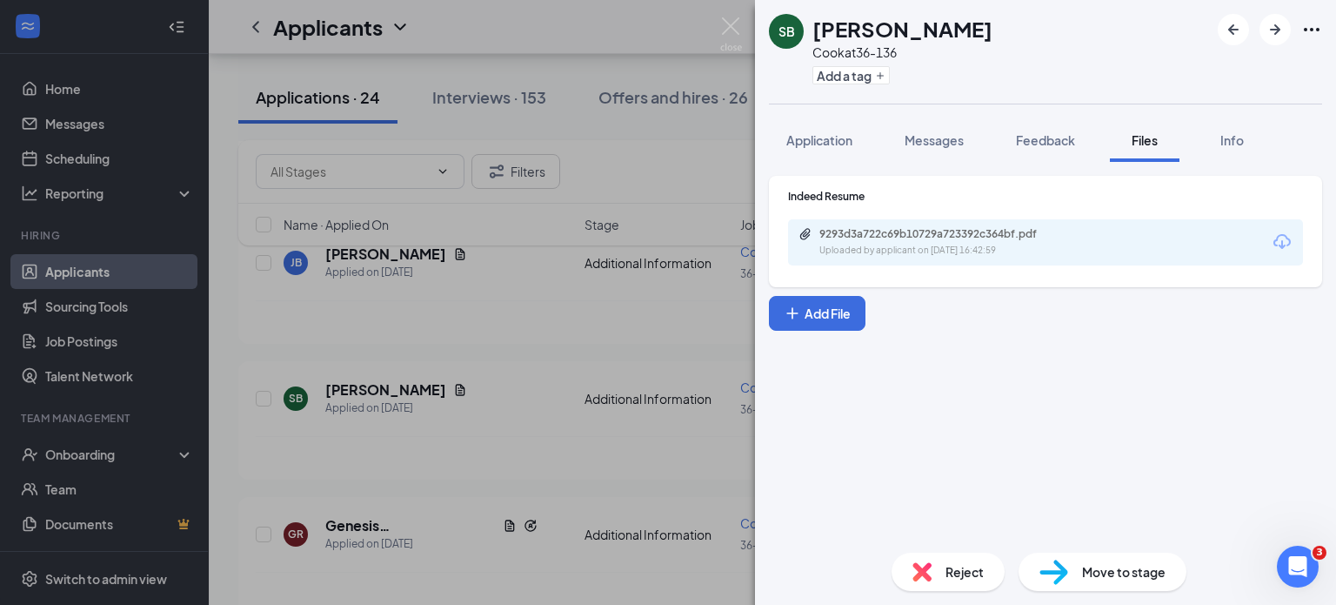
click at [512, 281] on div "SB [PERSON_NAME] at 36-136 Add a tag Application Messages Feedback Files Info I…" at bounding box center [668, 302] width 1336 height 605
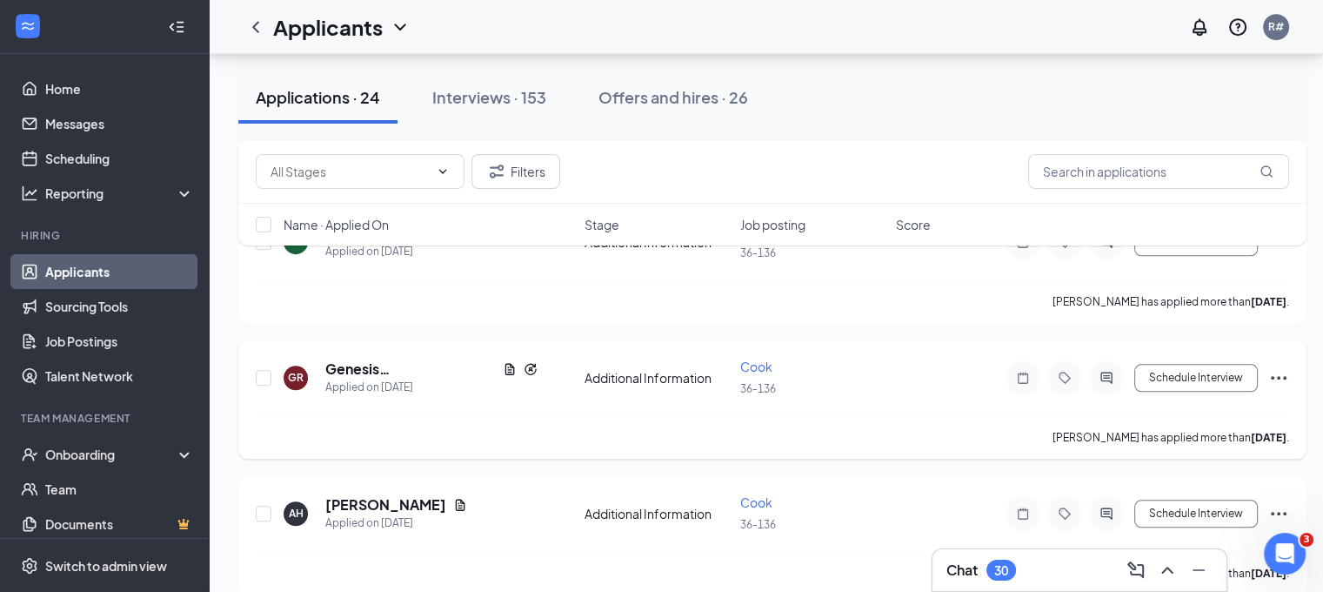
scroll to position [1218, 0]
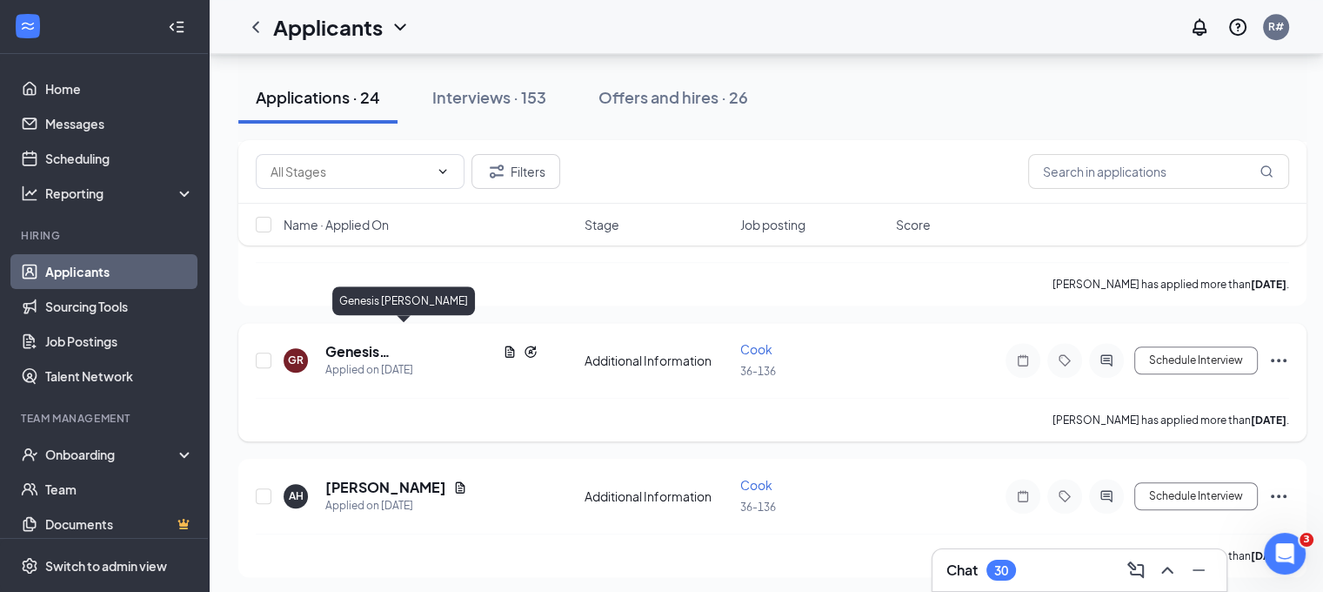
click at [416, 342] on h5 "Genesis [PERSON_NAME]" at bounding box center [410, 351] width 171 height 19
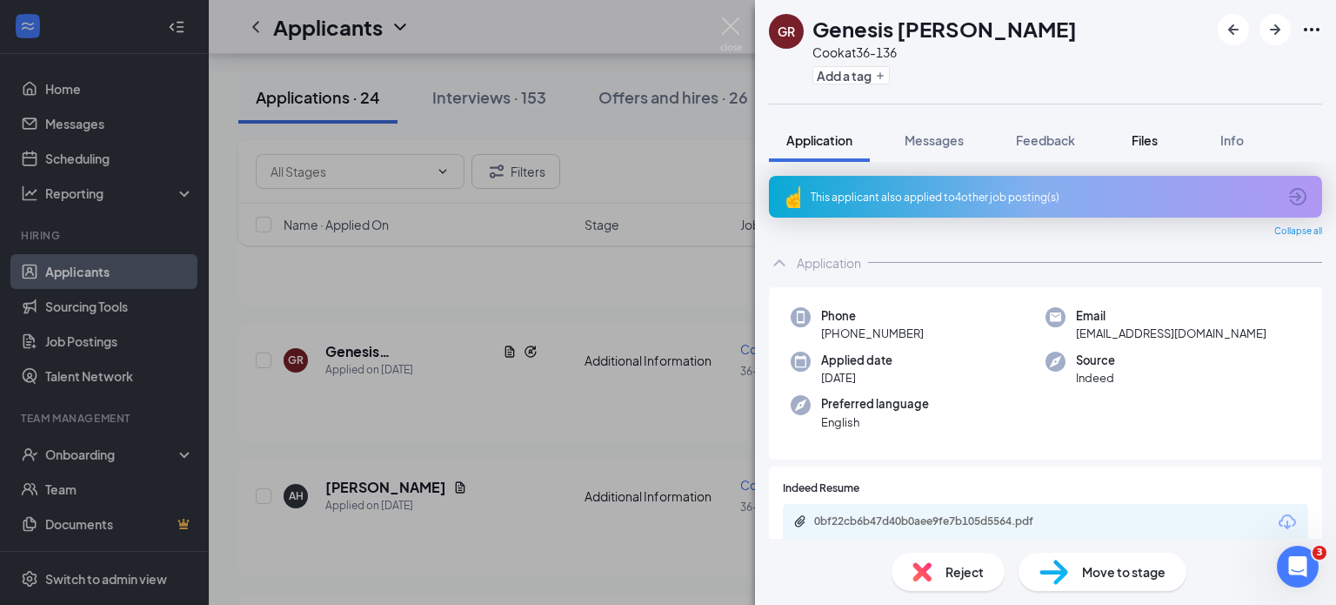
click at [1141, 136] on span "Files" at bounding box center [1145, 140] width 26 height 16
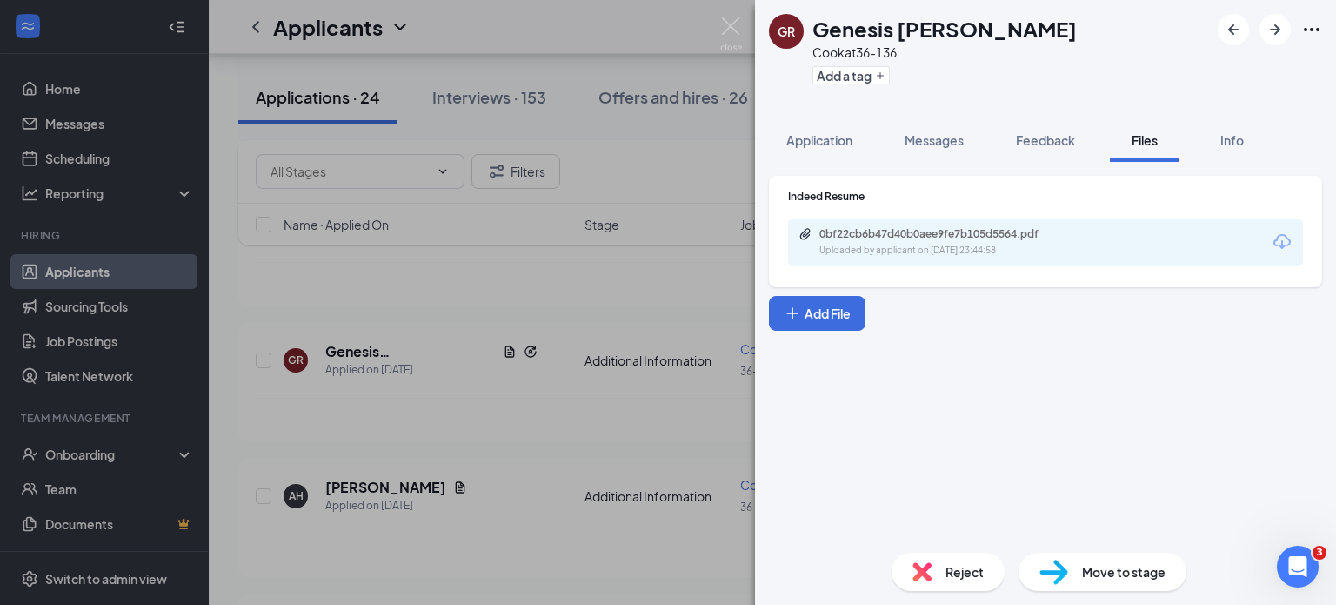
click at [1083, 243] on div "0bf22cb6b47d40b0aee9fe7b105d5564.pdf Uploaded by applicant on [DATE] 23:44:58" at bounding box center [1045, 242] width 515 height 46
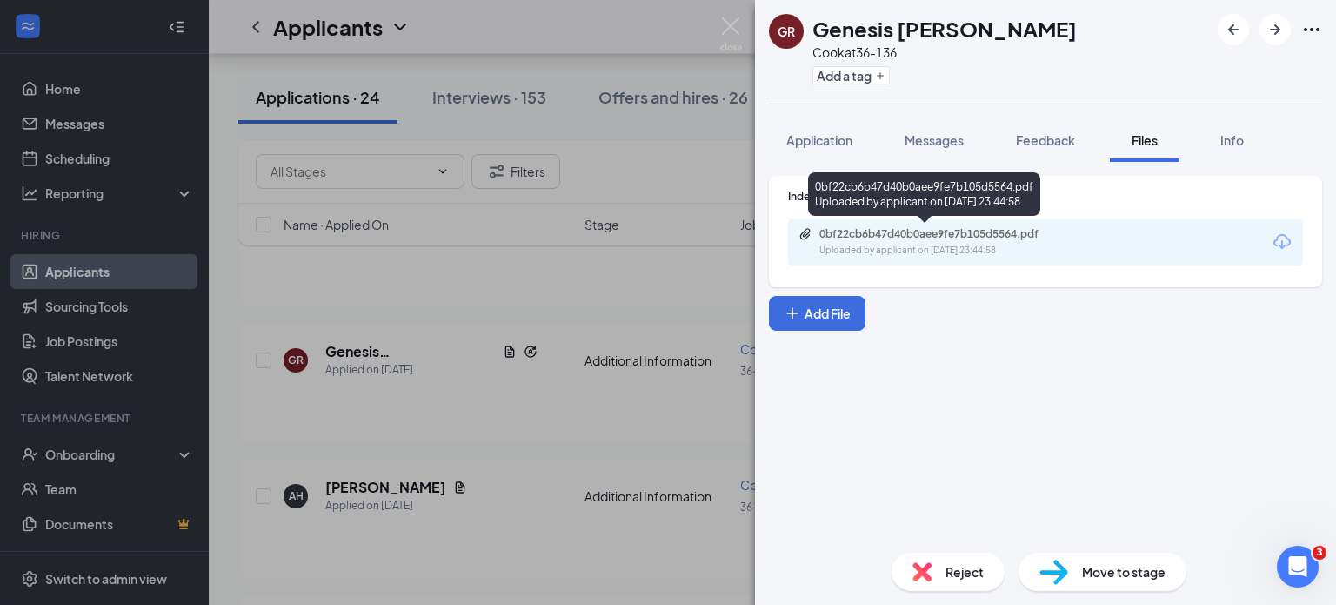
click at [1005, 239] on div "0bf22cb6b47d40b0aee9fe7b105d5564.pdf" at bounding box center [942, 234] width 244 height 14
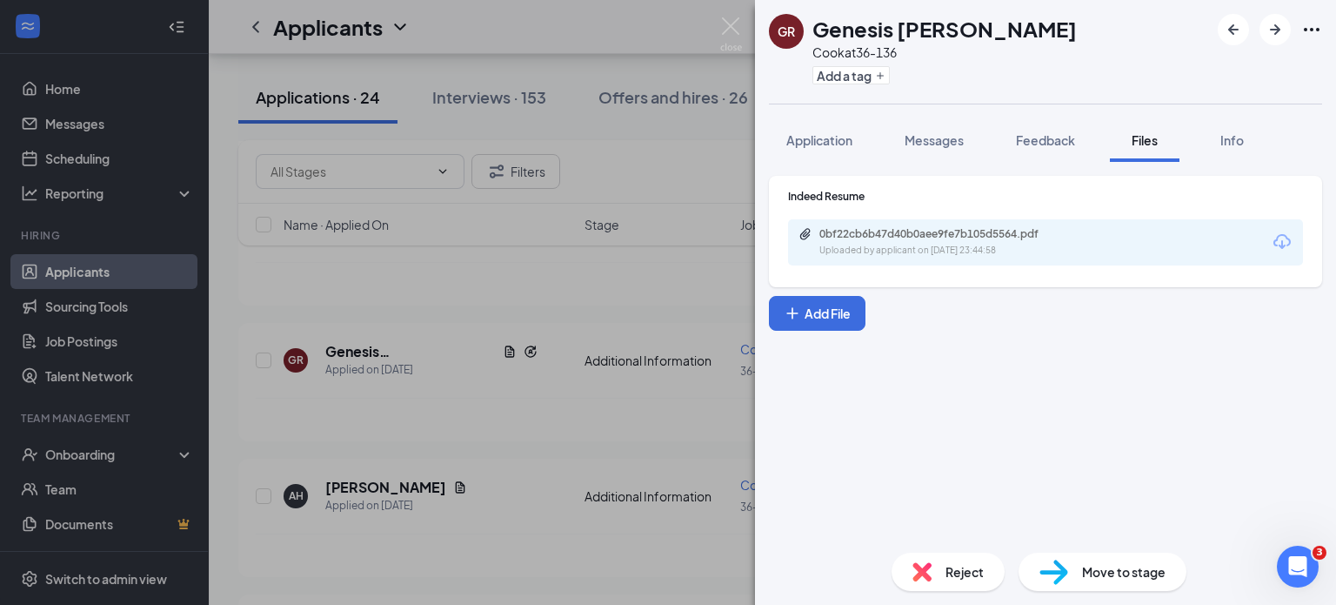
click at [505, 281] on div "GR Genesis [PERSON_NAME] at 36-136 Add a tag Application Messages Feedback File…" at bounding box center [668, 302] width 1336 height 605
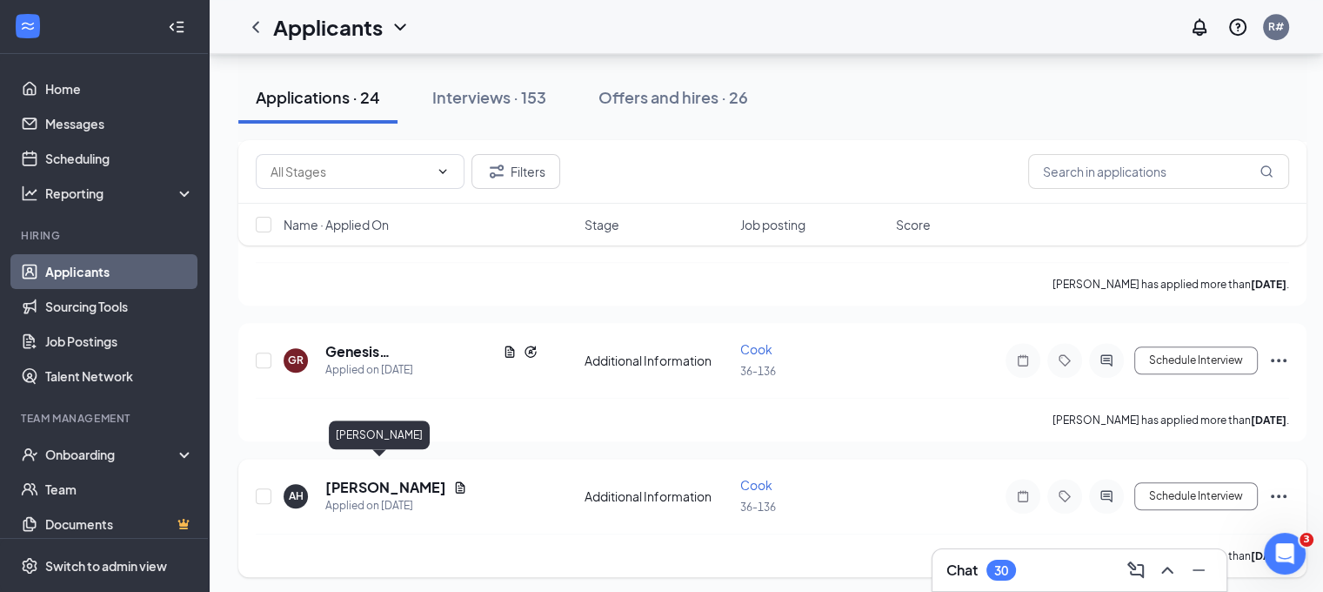
click at [371, 478] on h5 "[PERSON_NAME]" at bounding box center [385, 487] width 121 height 19
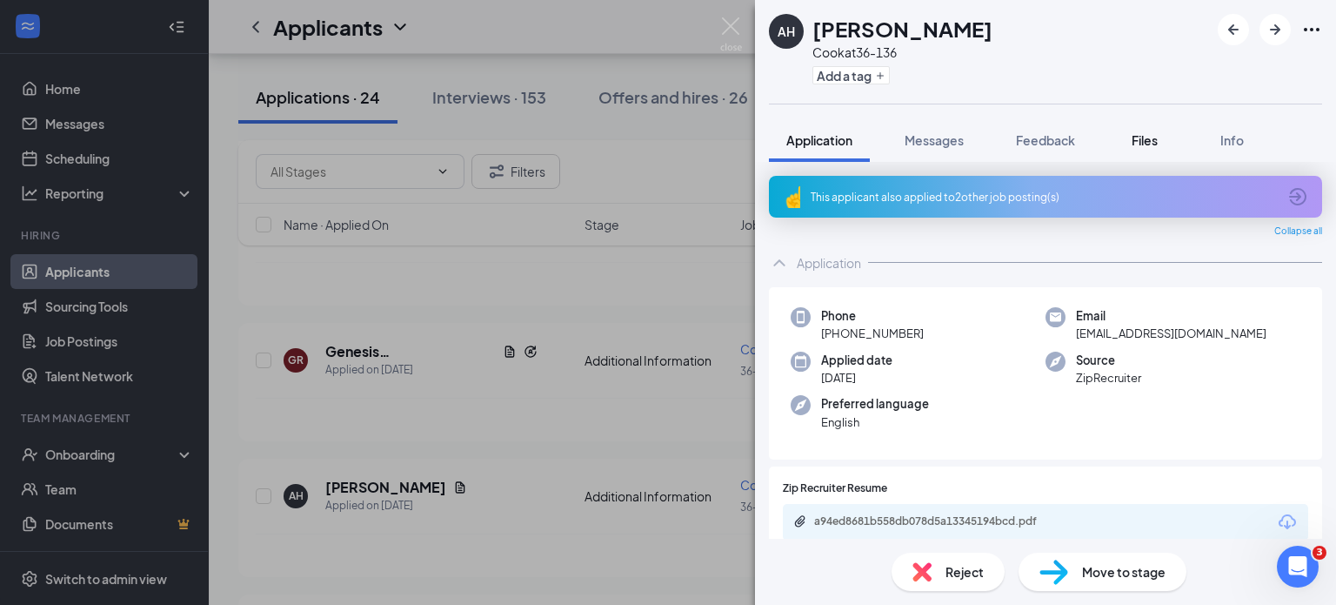
click at [1152, 138] on span "Files" at bounding box center [1145, 140] width 26 height 16
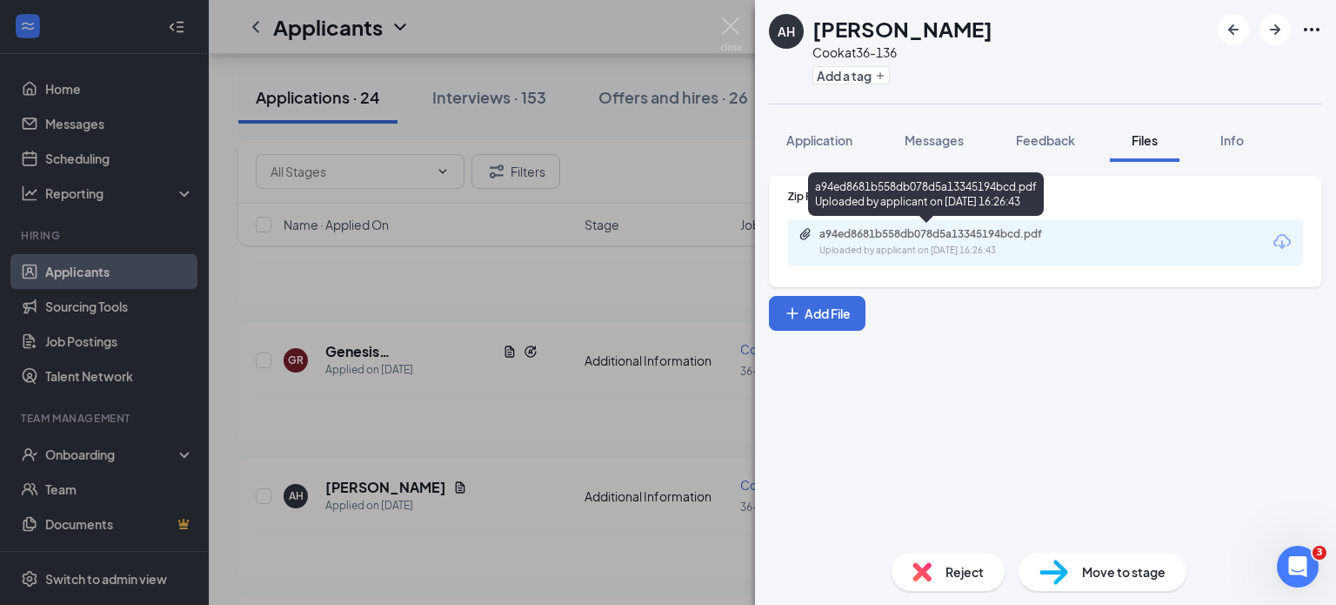
click at [988, 244] on div "Uploaded by applicant on [DATE] 16:26:43" at bounding box center [950, 251] width 261 height 14
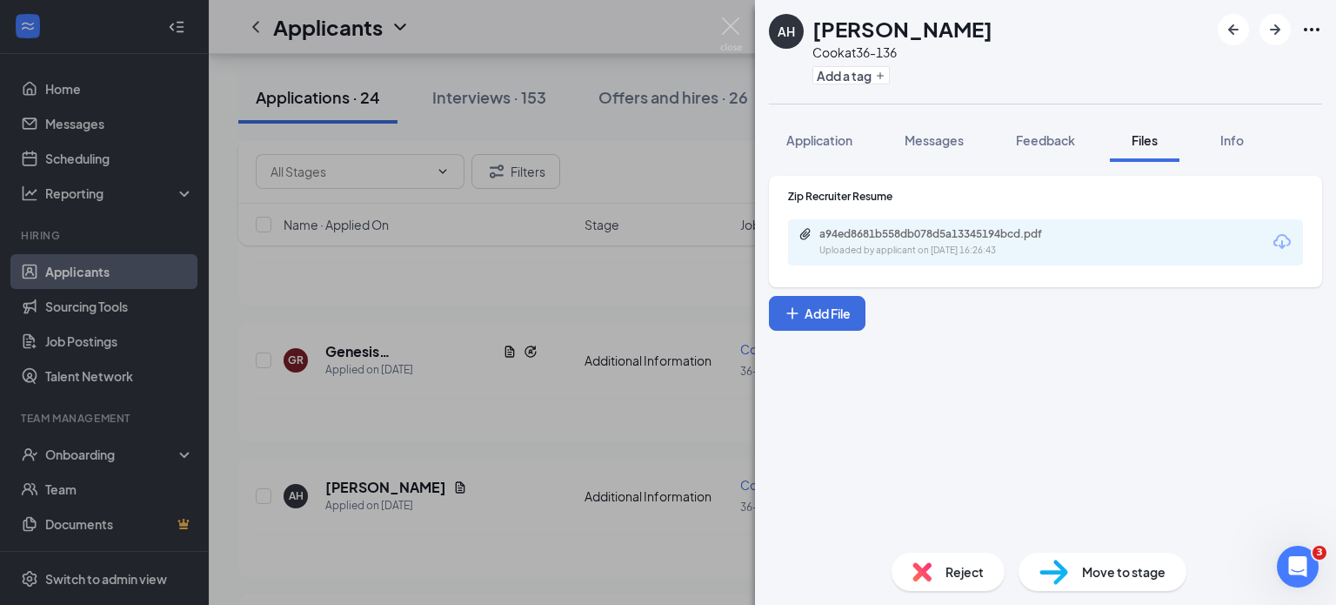
click at [559, 372] on div "AH [PERSON_NAME] at 36-136 Add a tag Application Messages Feedback Files Info Z…" at bounding box center [668, 302] width 1336 height 605
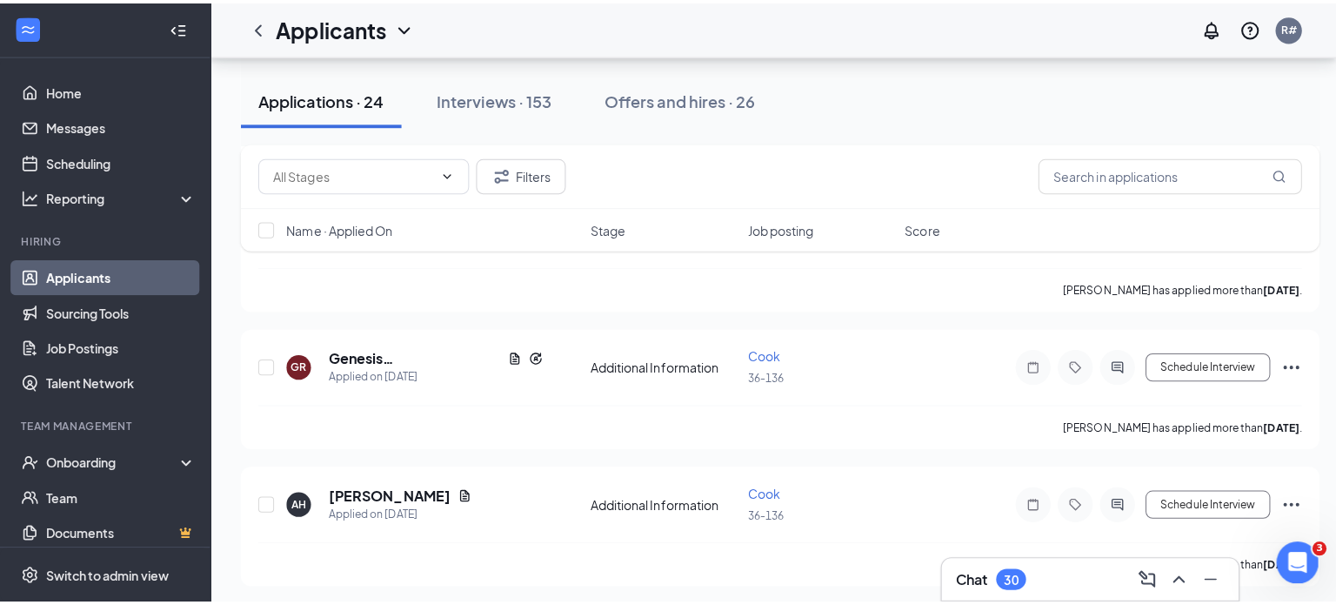
scroll to position [1392, 0]
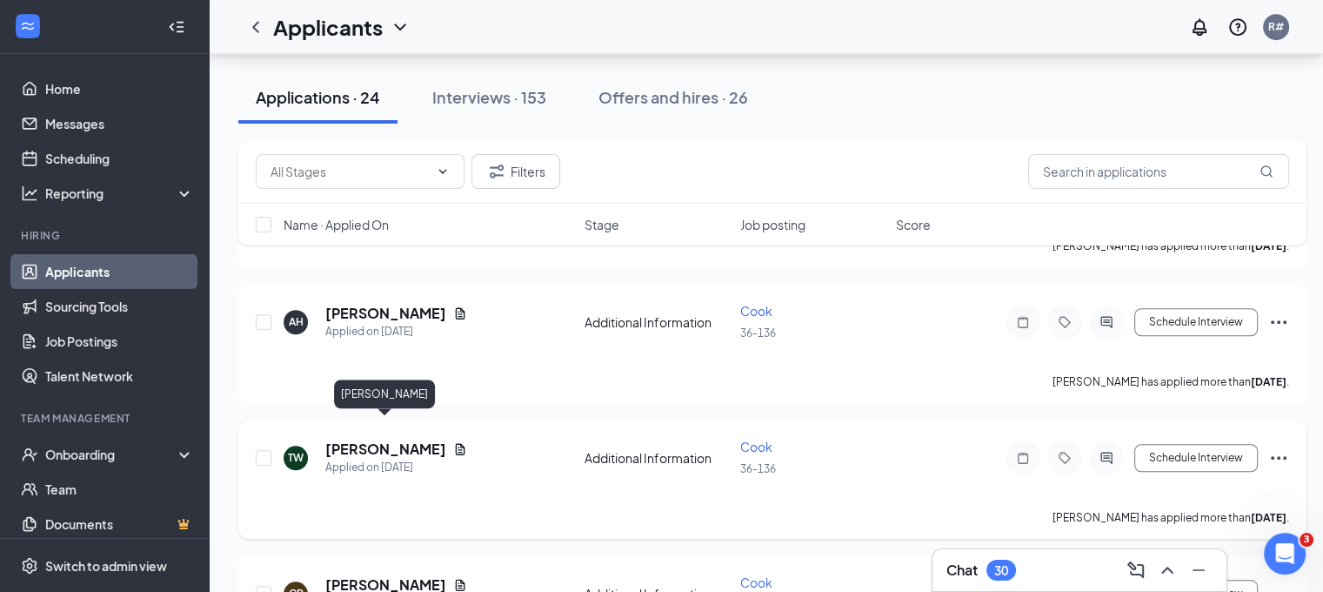
click at [402, 439] on h5 "[PERSON_NAME]" at bounding box center [385, 448] width 121 height 19
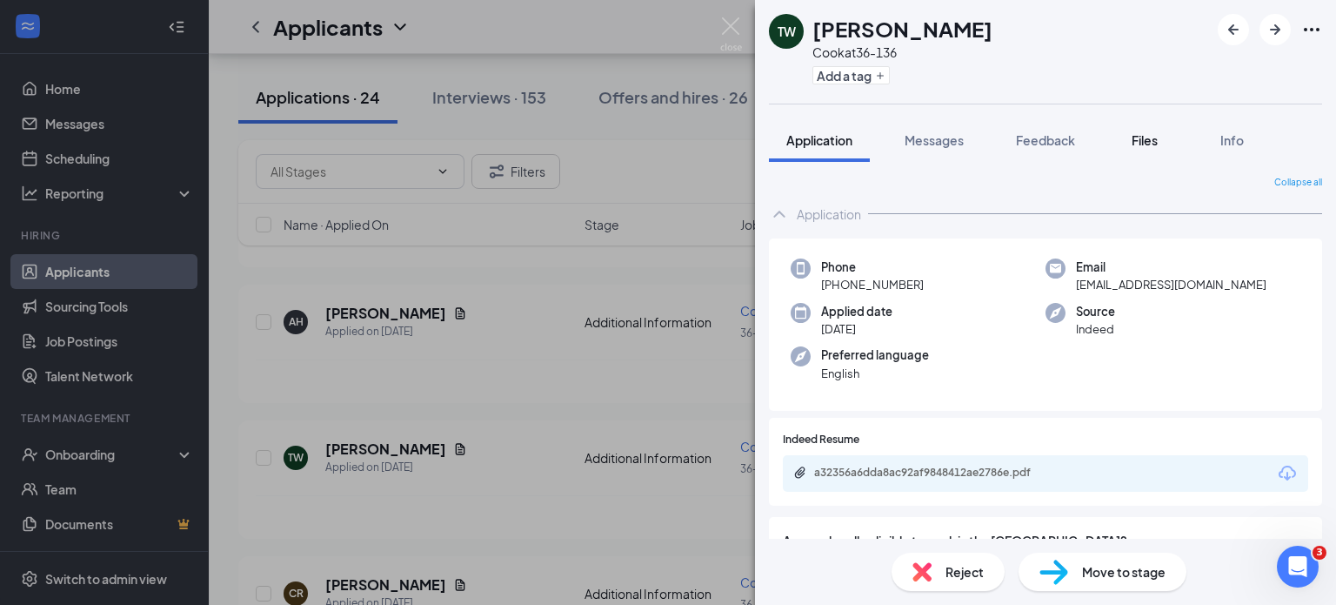
click at [1135, 134] on span "Files" at bounding box center [1145, 140] width 26 height 16
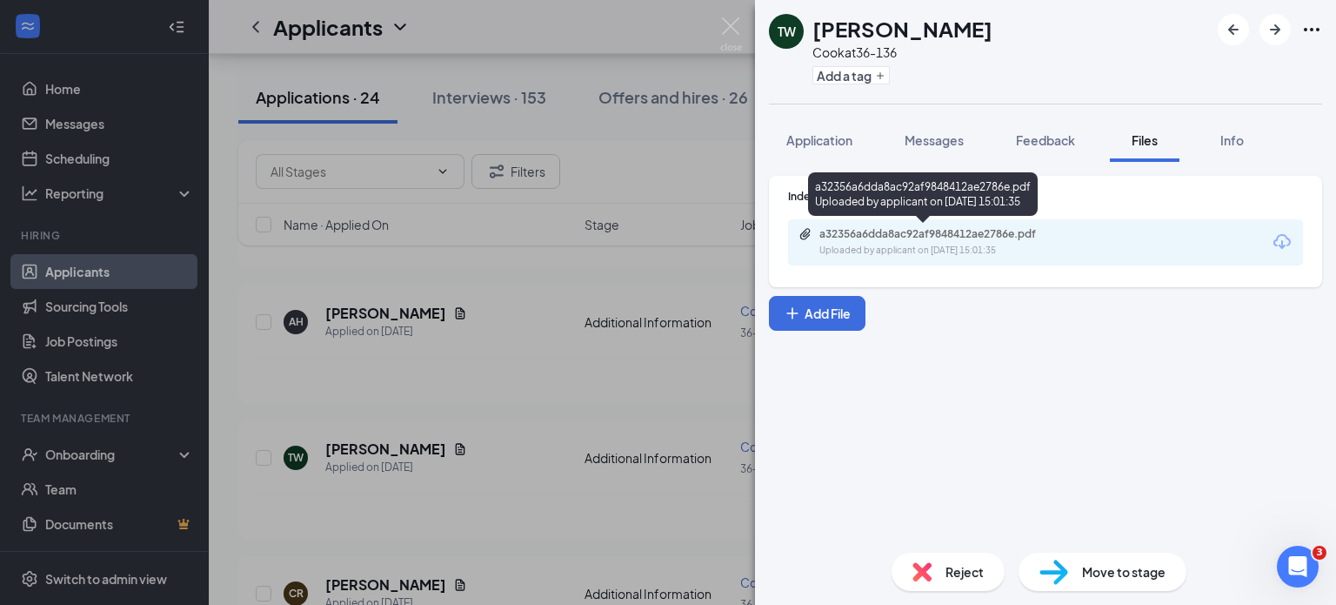
click at [1047, 235] on div "a32356a6dda8ac92af9848412ae2786e.pdf" at bounding box center [942, 234] width 244 height 14
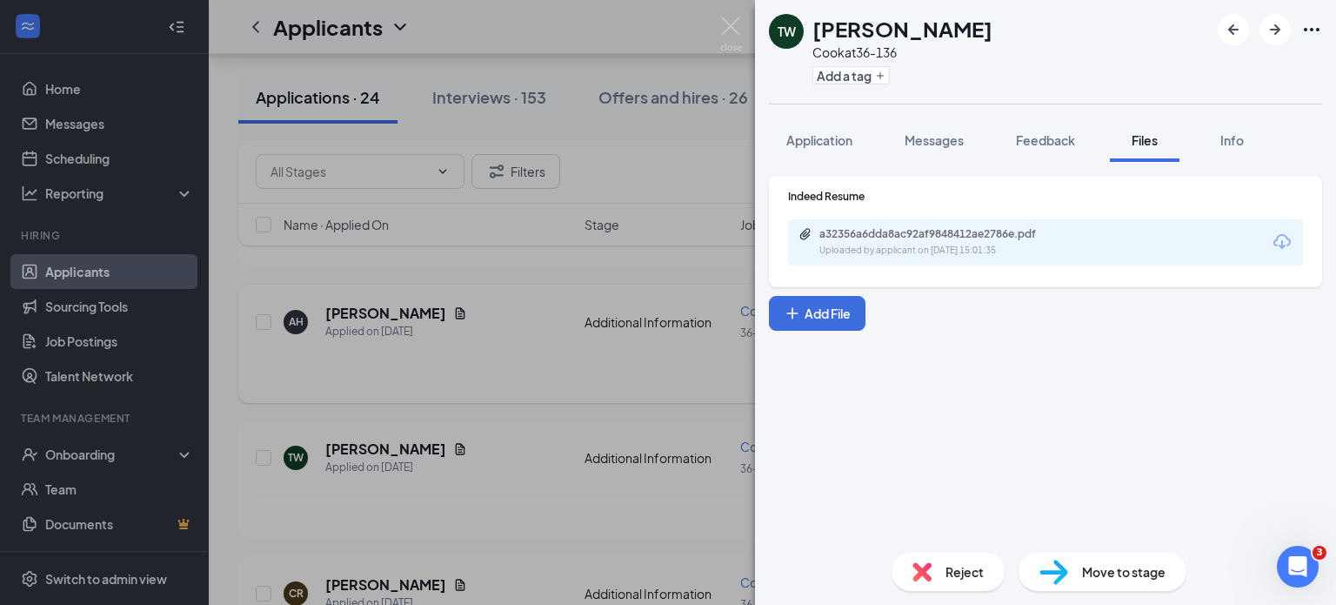
drag, startPoint x: 473, startPoint y: 328, endPoint x: 492, endPoint y: 319, distance: 20.2
click at [474, 327] on div "TW [PERSON_NAME] at 36-136 Add a tag Application Messages Feedback Files Info I…" at bounding box center [668, 302] width 1336 height 605
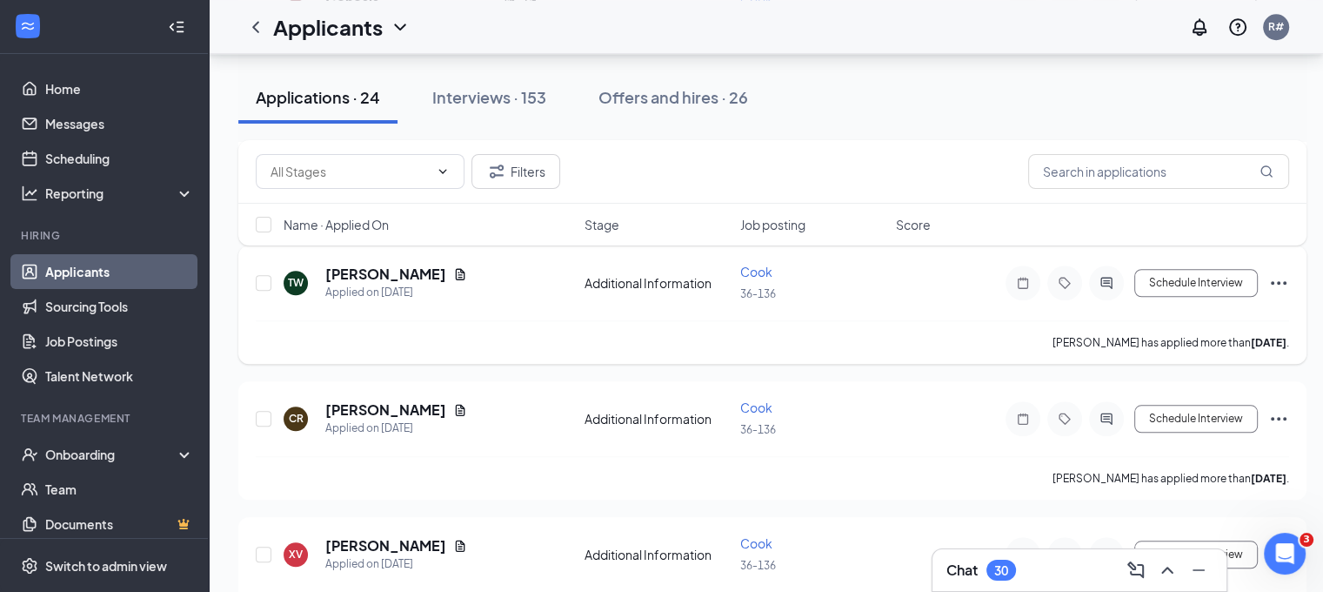
scroll to position [1653, 0]
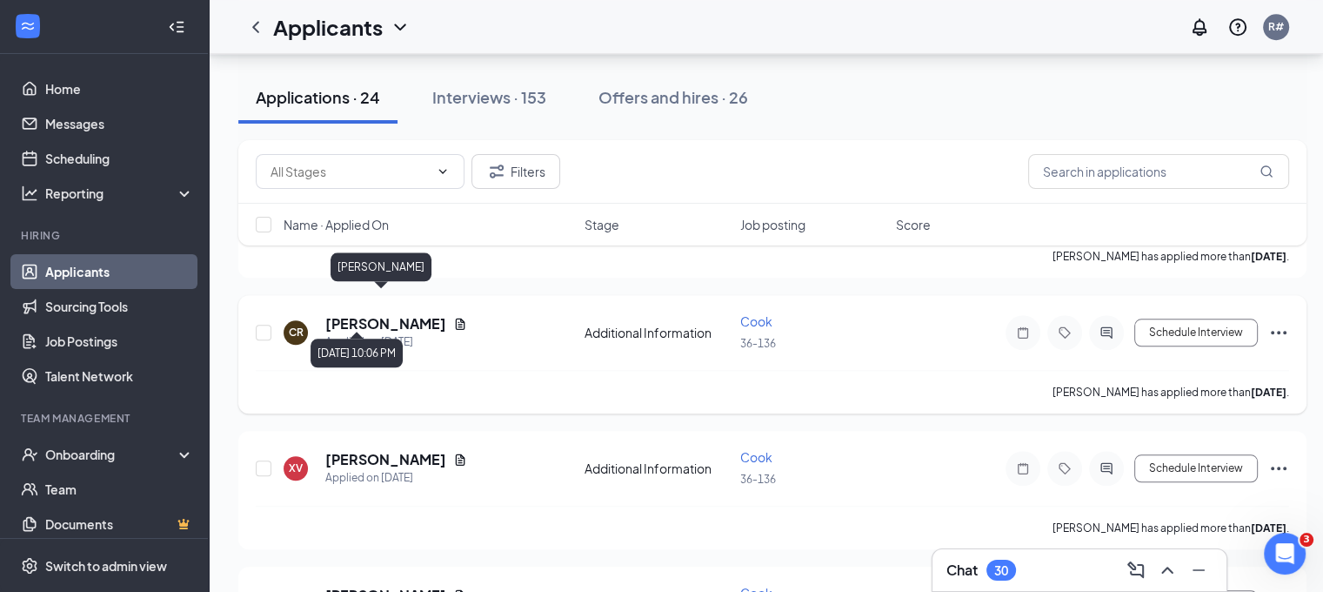
click at [390, 314] on h5 "[PERSON_NAME]" at bounding box center [385, 323] width 121 height 19
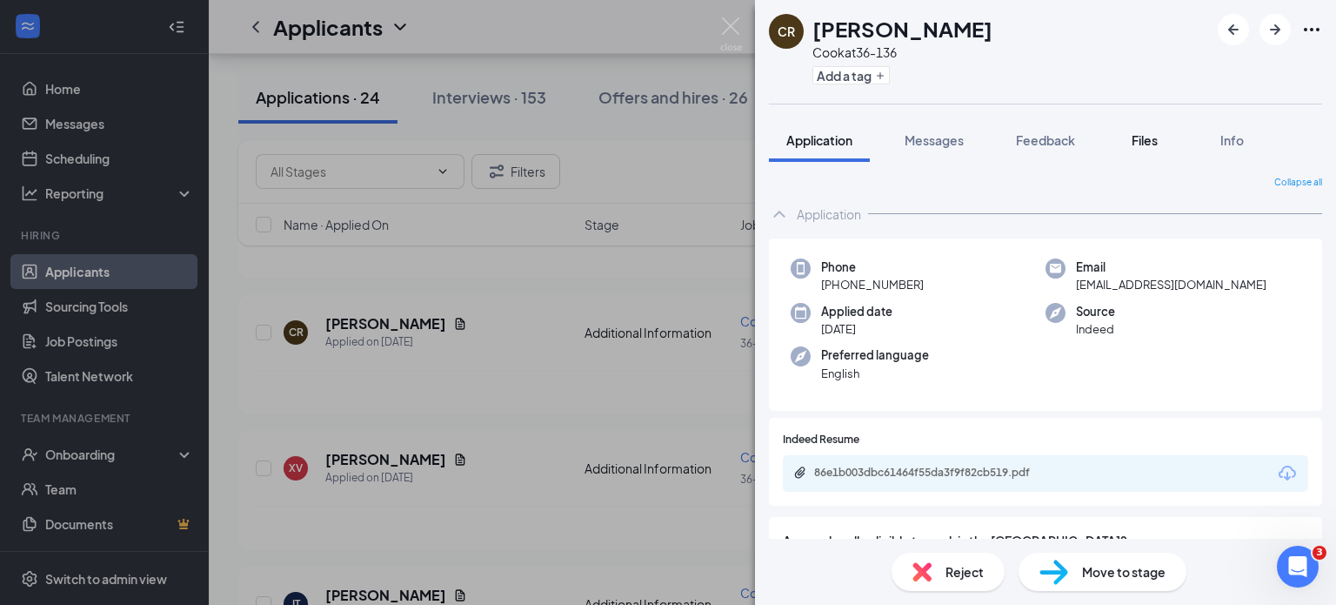
click at [1141, 137] on span "Files" at bounding box center [1145, 140] width 26 height 16
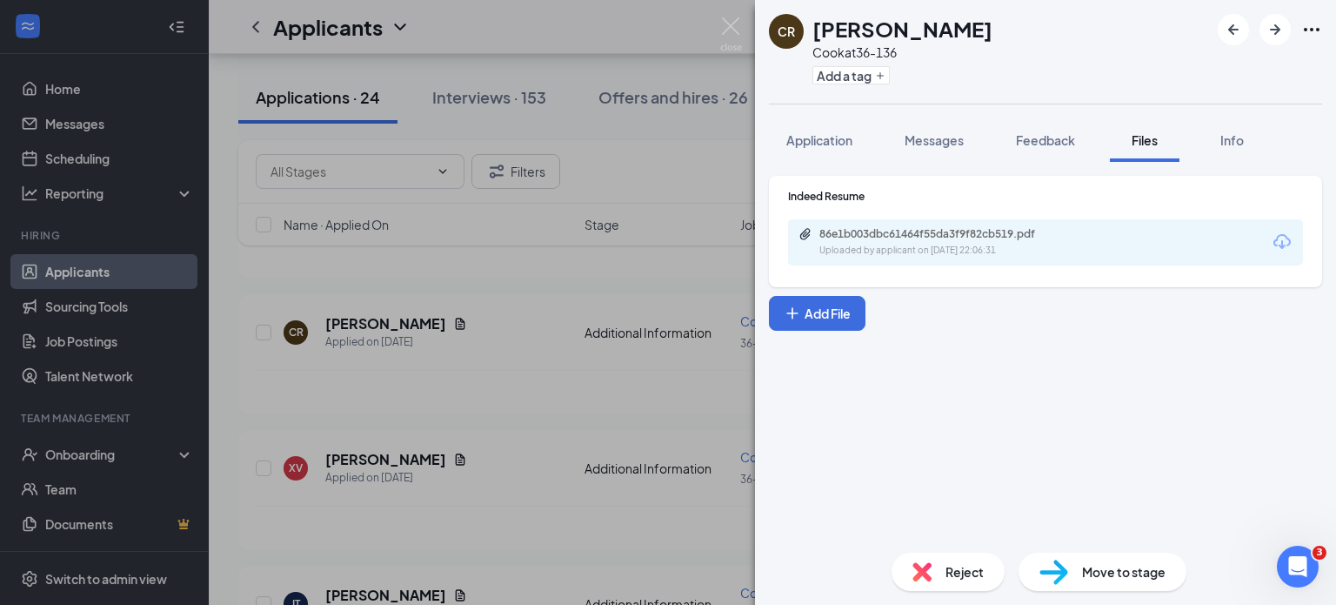
click at [887, 256] on div "Uploaded by applicant on [DATE] 22:06:31" at bounding box center [950, 251] width 261 height 14
click at [519, 244] on div "CR [PERSON_NAME] at 36-136 Add a tag Application Messages Feedback Files Info I…" at bounding box center [668, 302] width 1336 height 605
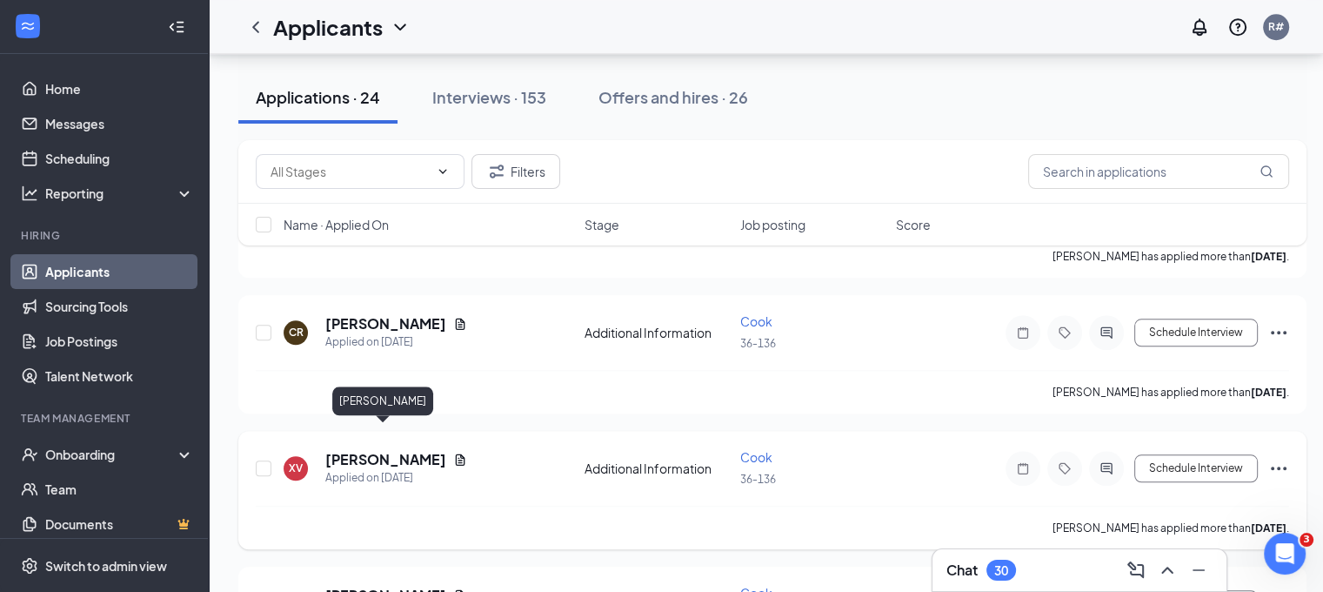
click at [390, 450] on h5 "[PERSON_NAME]" at bounding box center [385, 459] width 121 height 19
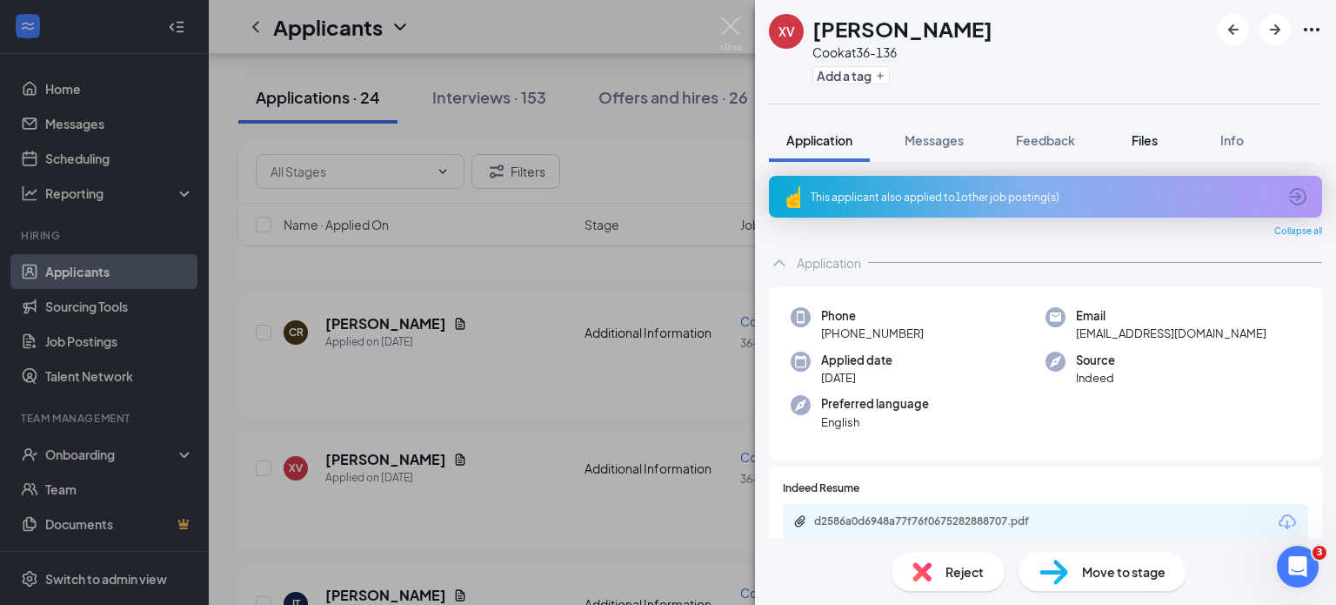
click at [1150, 136] on span "Files" at bounding box center [1145, 140] width 26 height 16
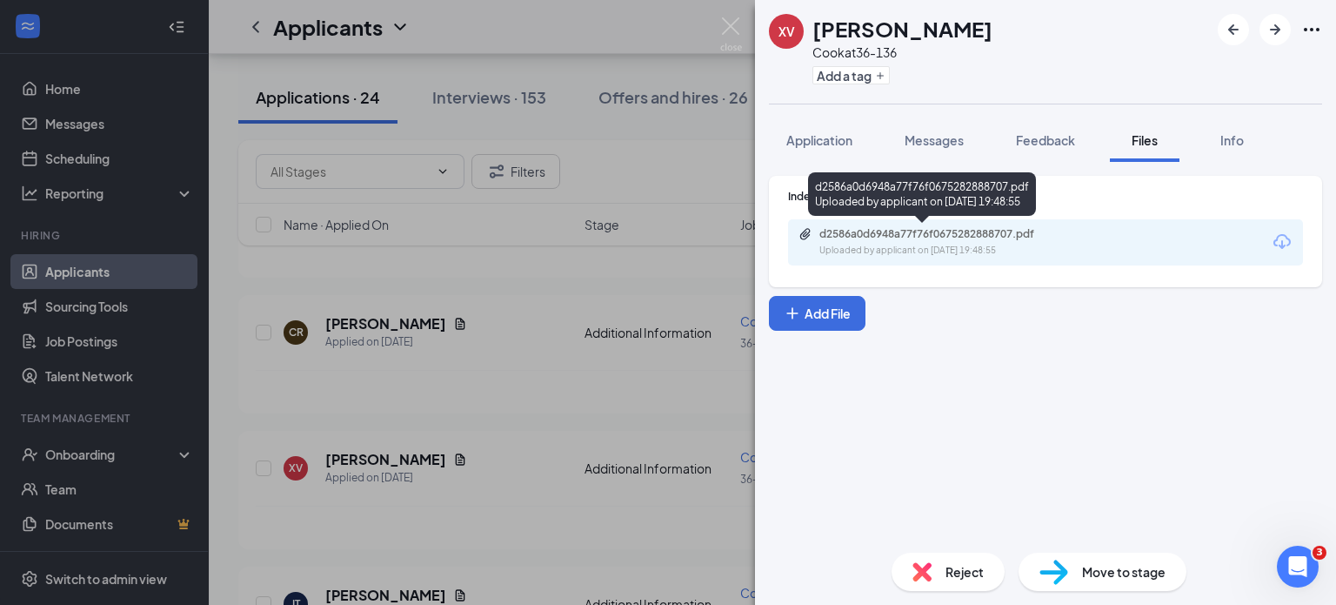
click at [993, 246] on div "Uploaded by applicant on [DATE] 19:48:55" at bounding box center [950, 251] width 261 height 14
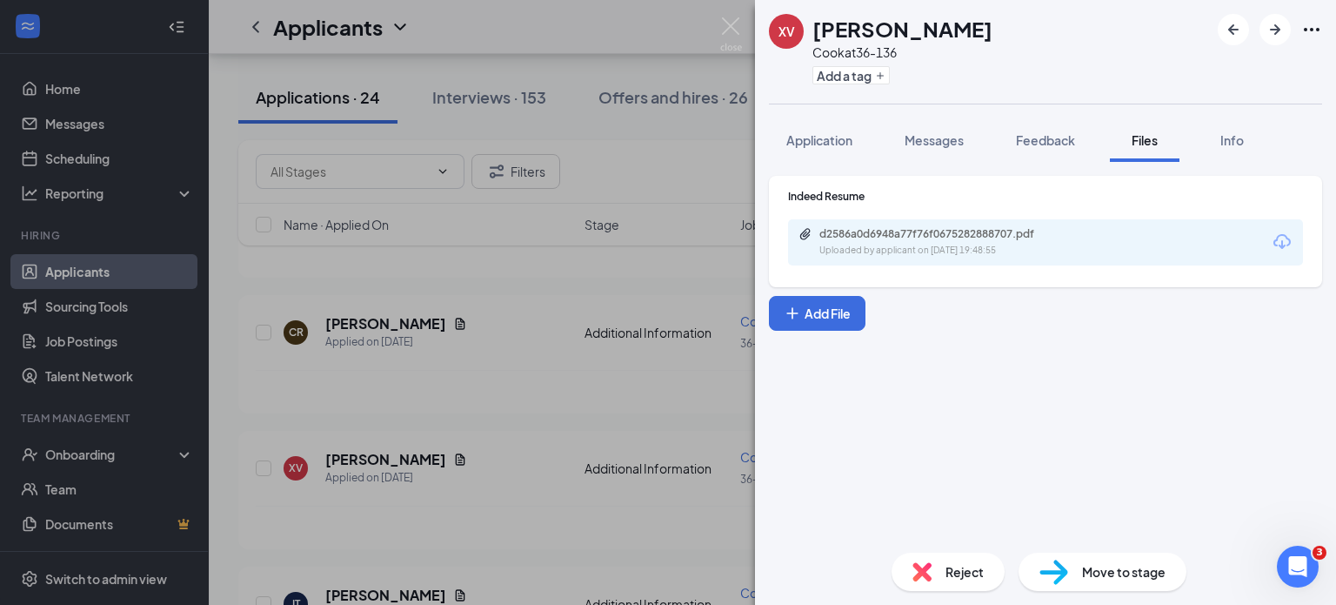
click at [492, 286] on div "XV [PERSON_NAME] at 36-136 Add a tag Application Messages Feedback Files Info I…" at bounding box center [668, 302] width 1336 height 605
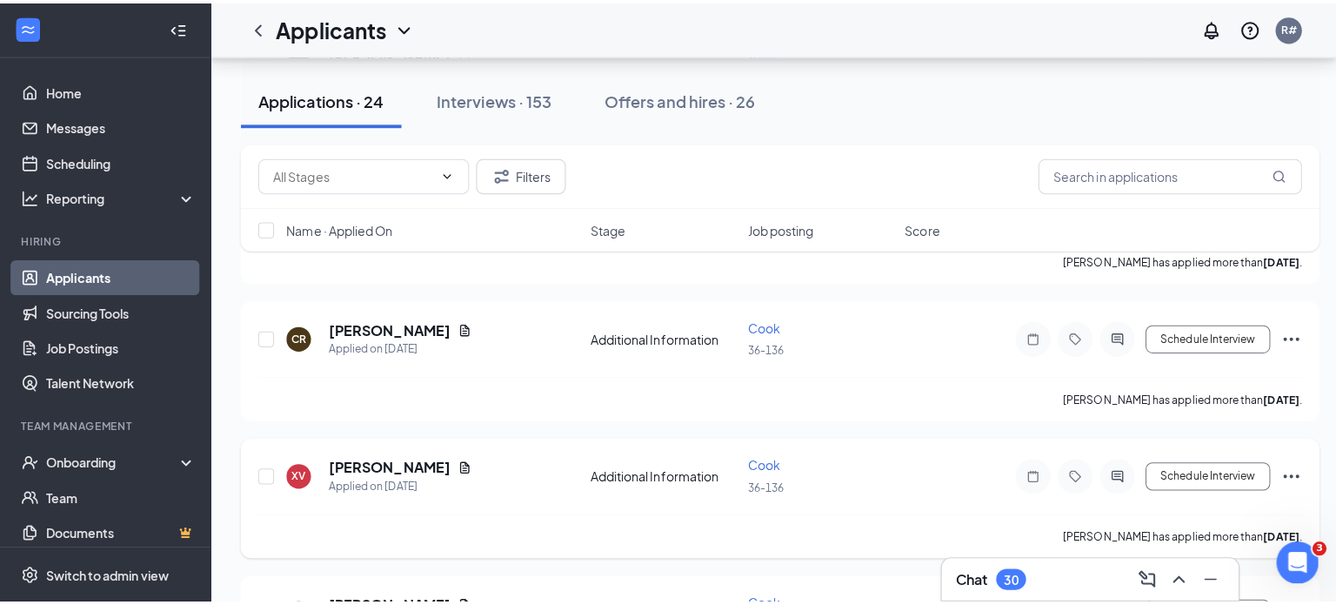
scroll to position [1827, 0]
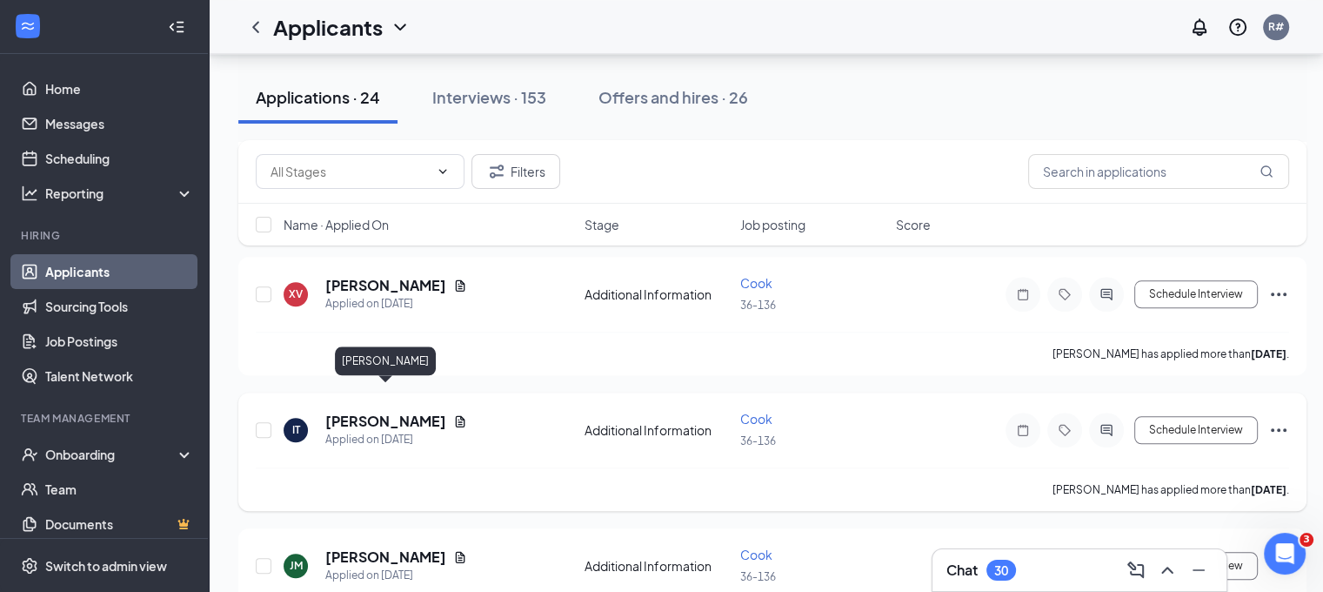
click at [420, 411] on h5 "[PERSON_NAME]" at bounding box center [385, 420] width 121 height 19
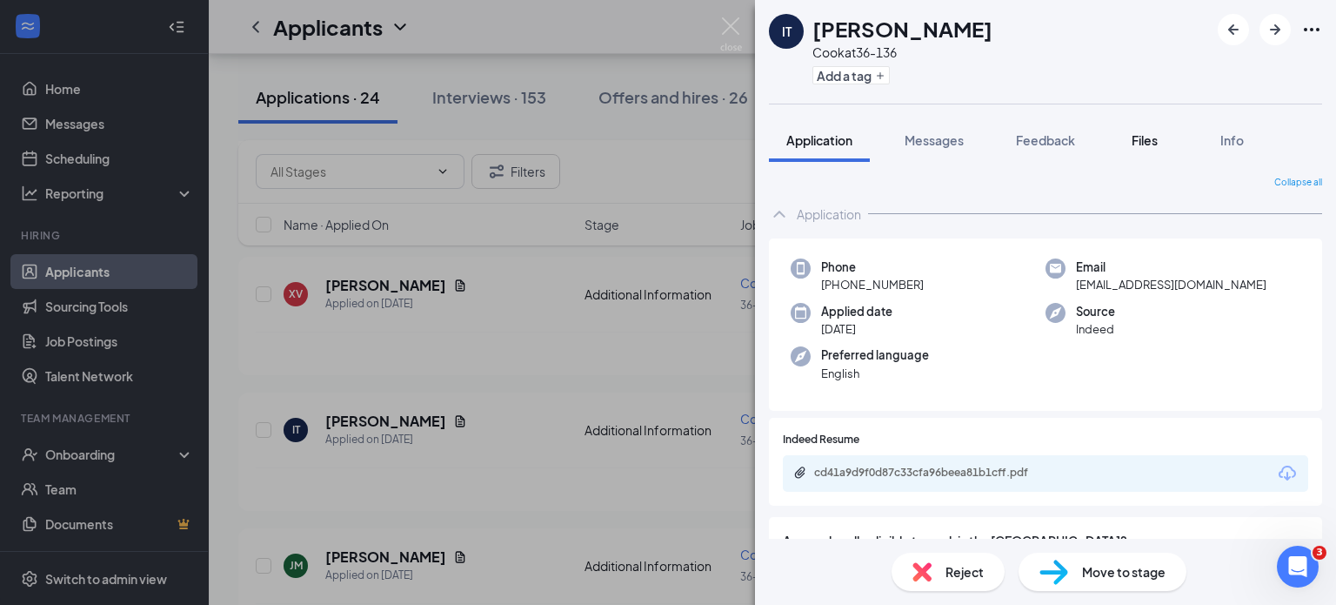
click at [1142, 139] on span "Files" at bounding box center [1145, 140] width 26 height 16
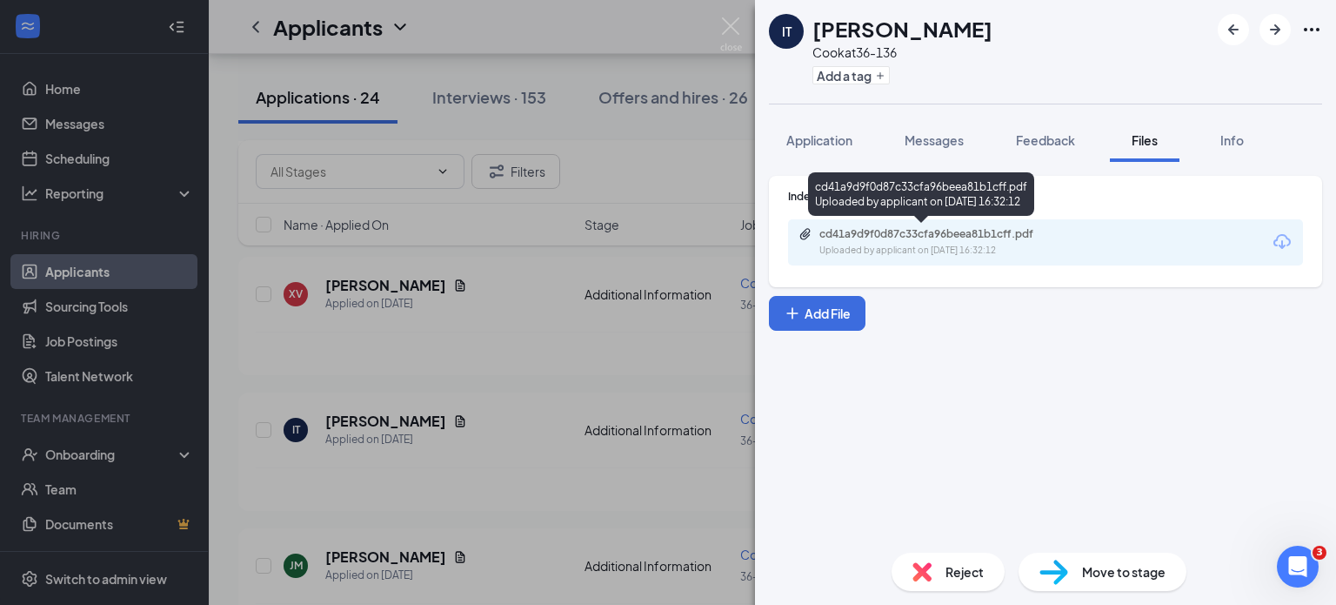
click at [942, 247] on div "Uploaded by applicant on [DATE] 16:32:12" at bounding box center [950, 251] width 261 height 14
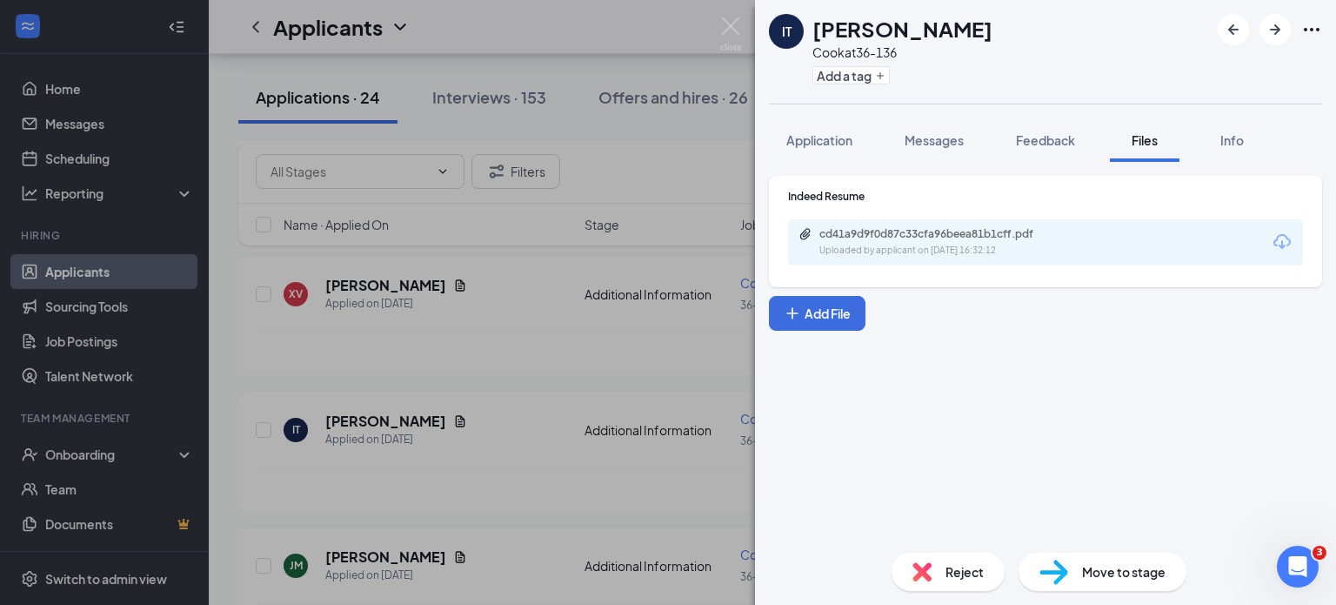
click at [488, 313] on div "IT [PERSON_NAME] at 36-136 Add a tag Application Messages Feedback Files Info I…" at bounding box center [668, 302] width 1336 height 605
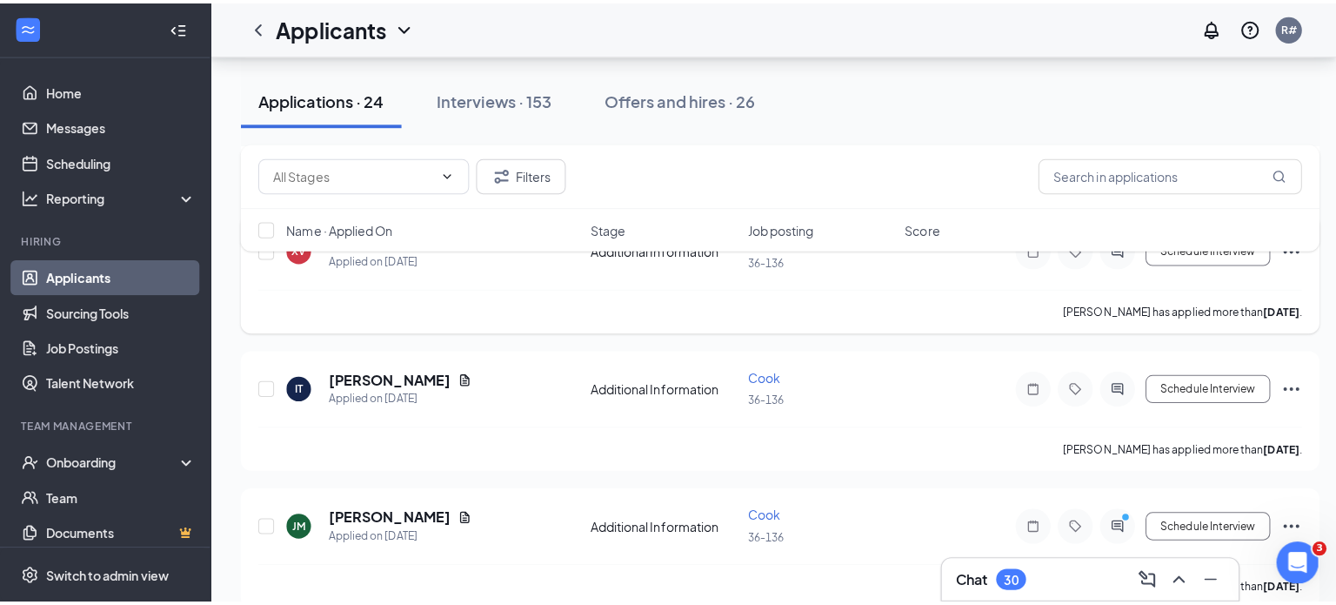
scroll to position [2001, 0]
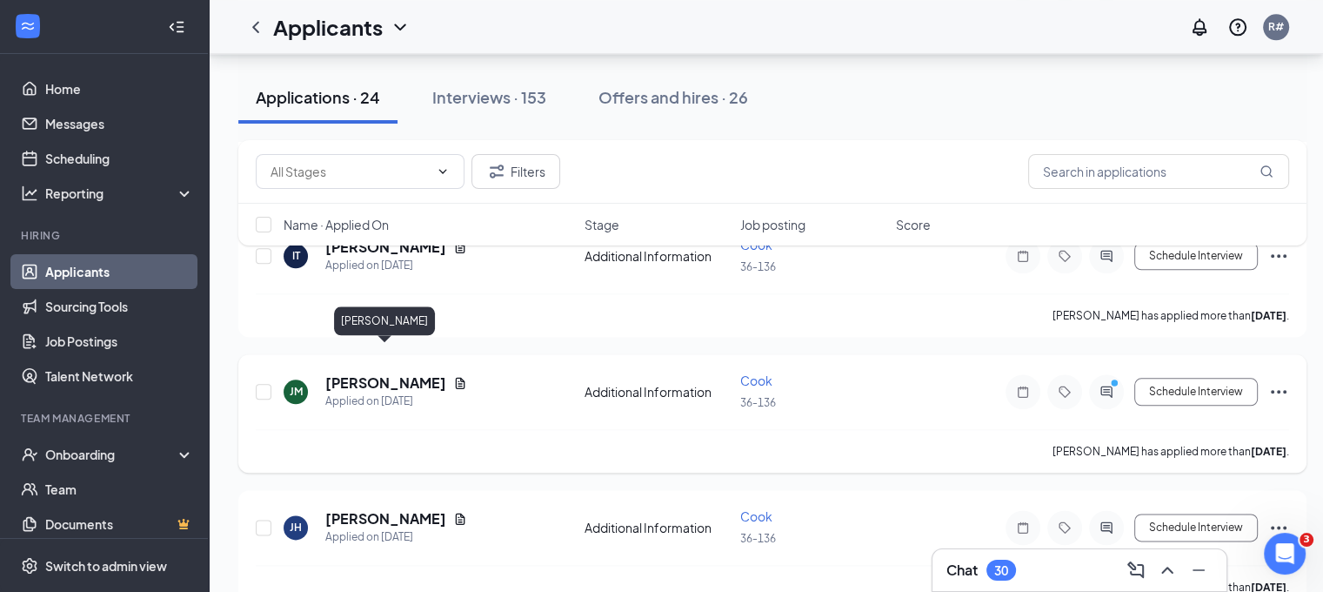
click at [411, 373] on h5 "[PERSON_NAME]" at bounding box center [385, 382] width 121 height 19
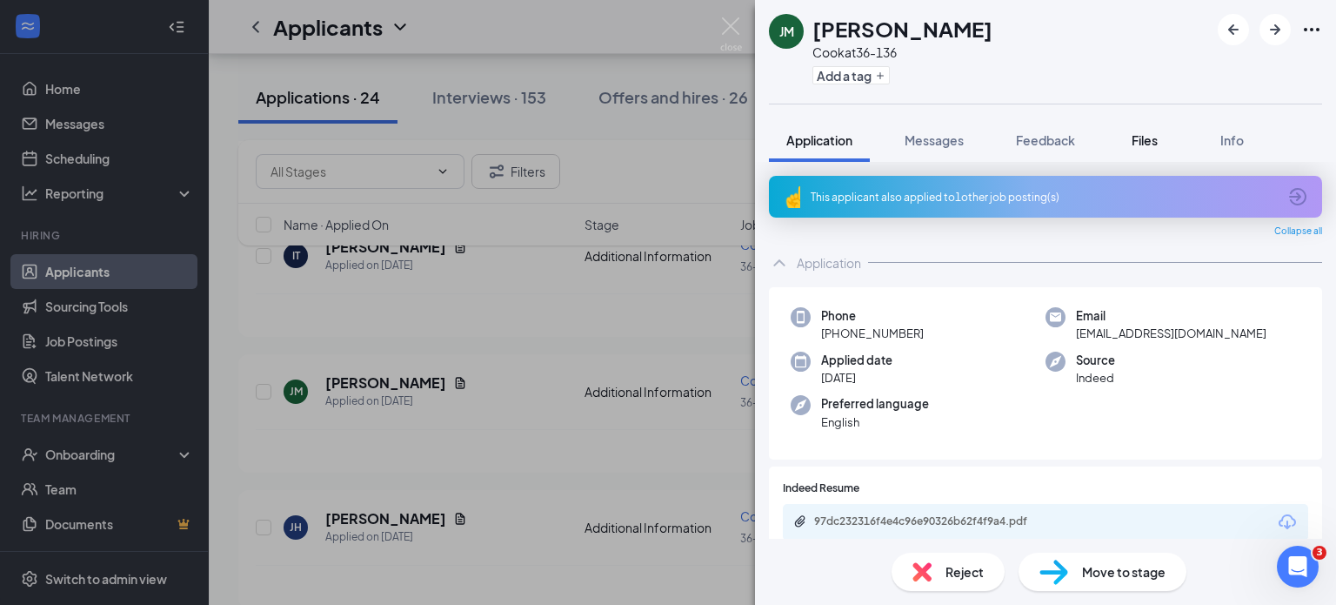
click at [1137, 138] on span "Files" at bounding box center [1145, 140] width 26 height 16
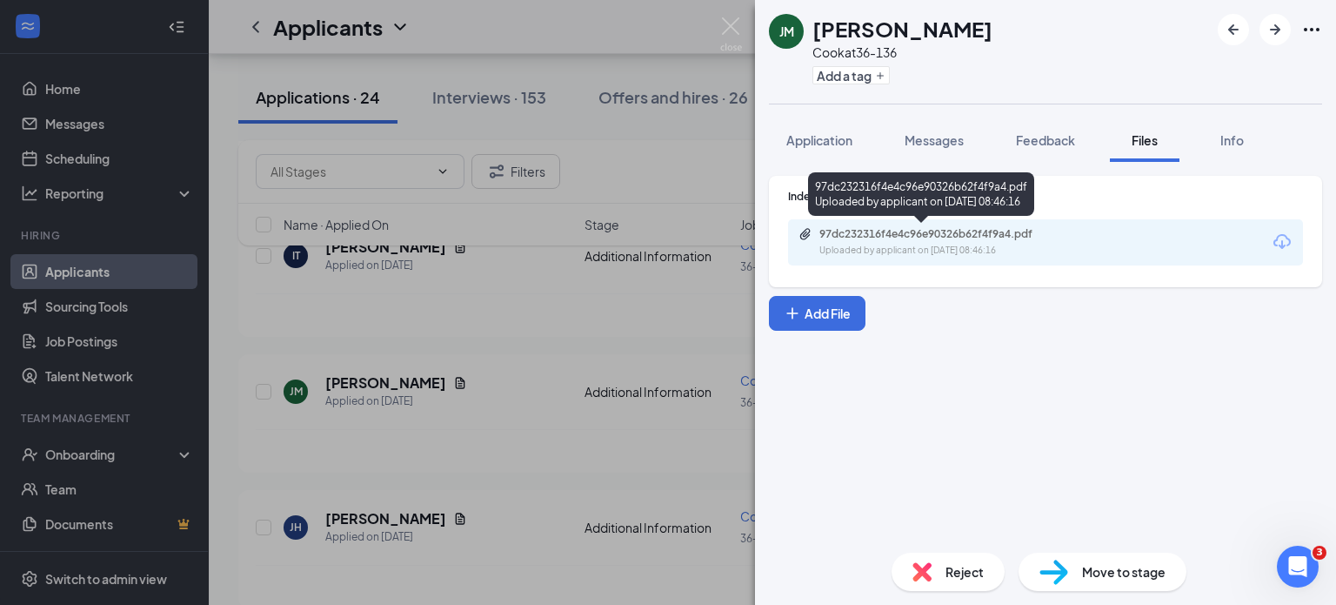
click at [908, 244] on div "Uploaded by applicant on [DATE] 08:46:16" at bounding box center [950, 251] width 261 height 14
